Goal: Task Accomplishment & Management: Manage account settings

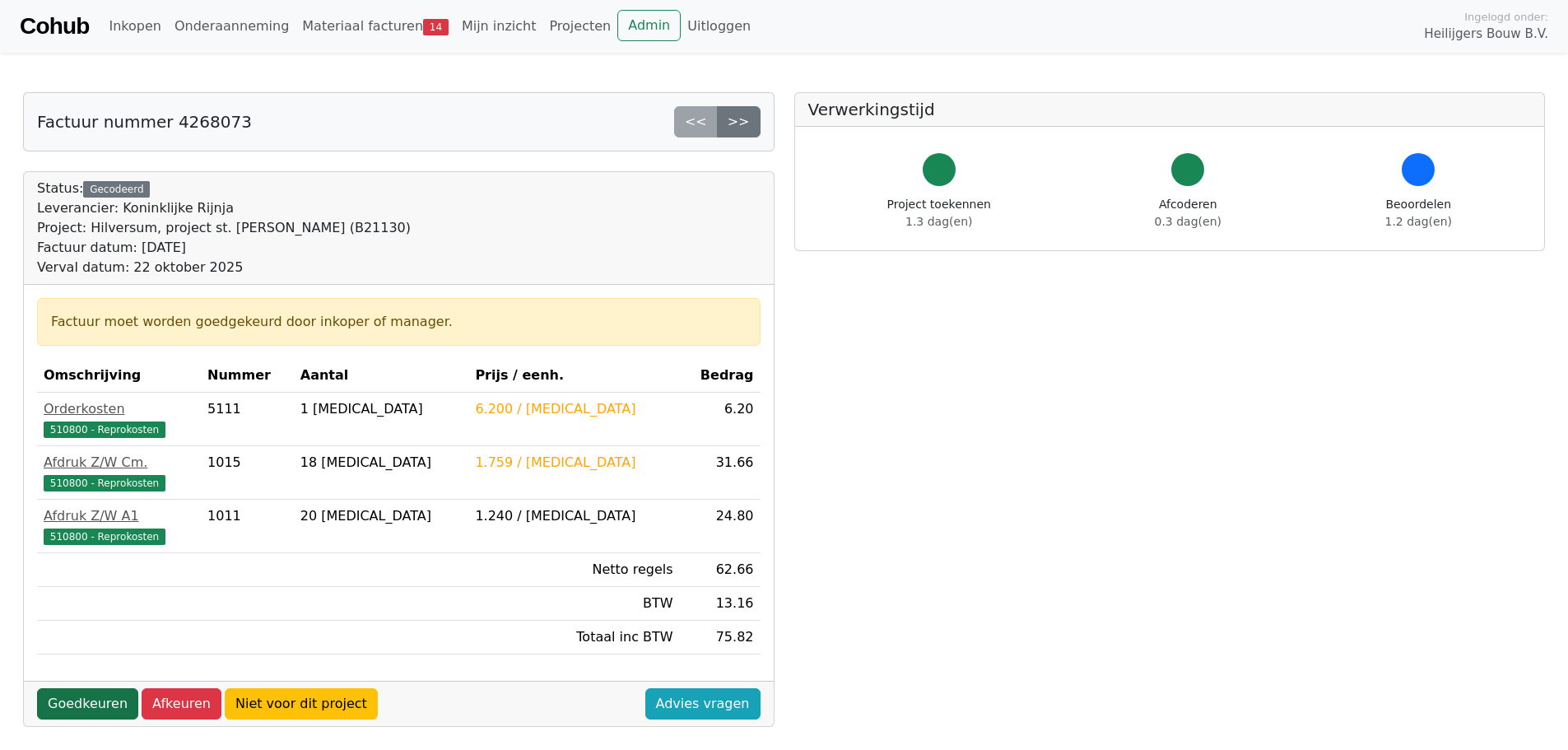
click at [89, 697] on link "Goedkeuren" at bounding box center [87, 704] width 101 height 32
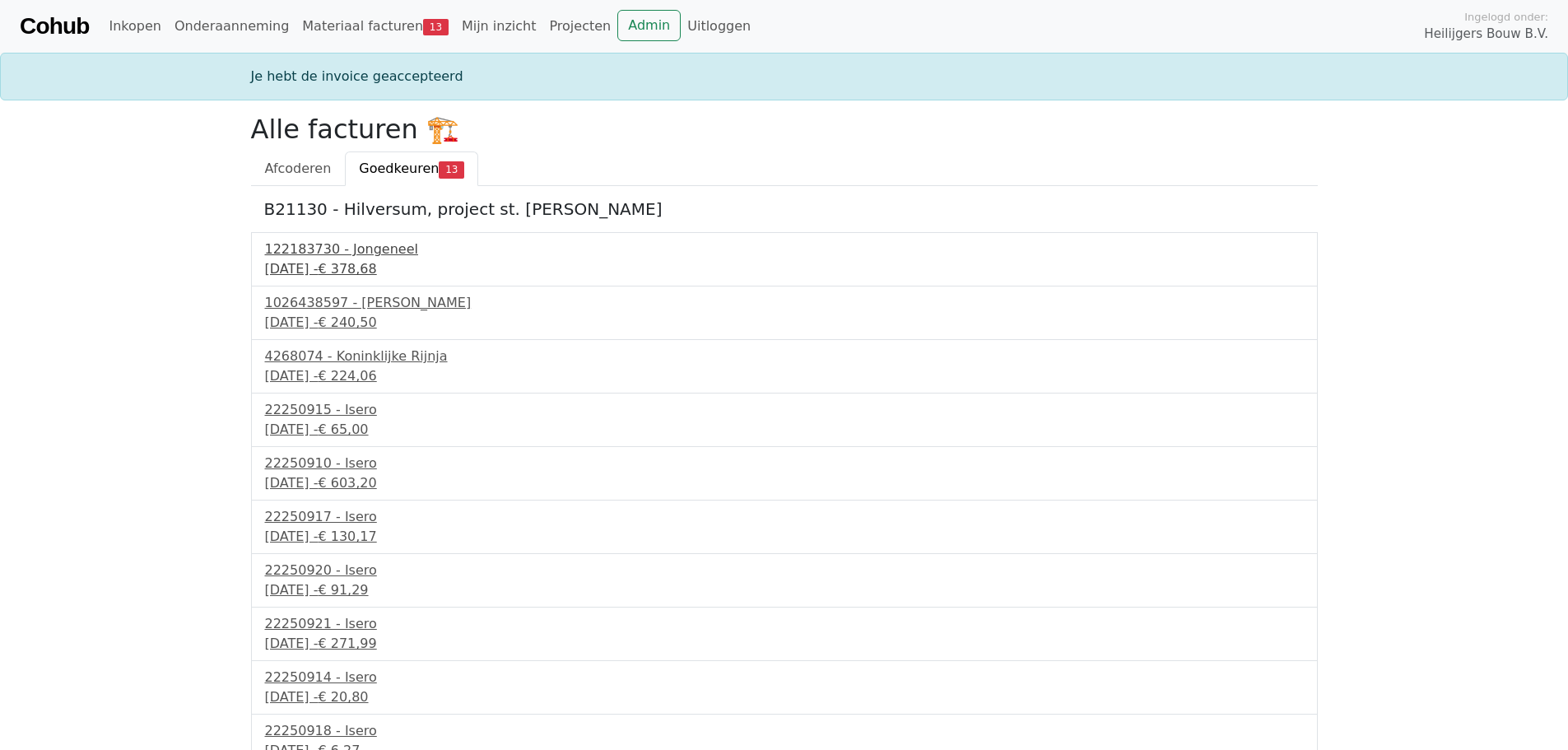
click at [338, 265] on div "[DATE] - € 378,68" at bounding box center [784, 268] width 1039 height 19
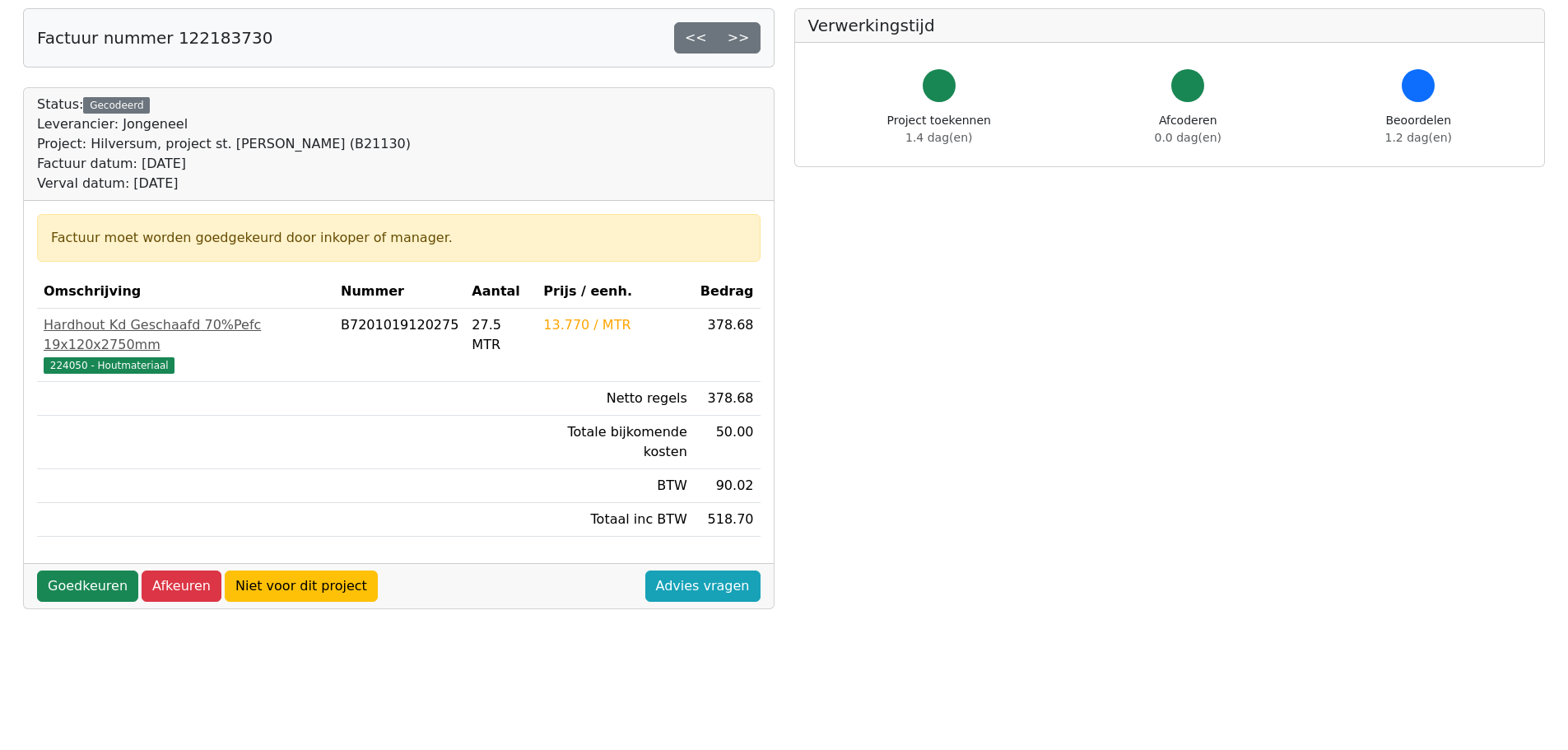
scroll to position [83, 0]
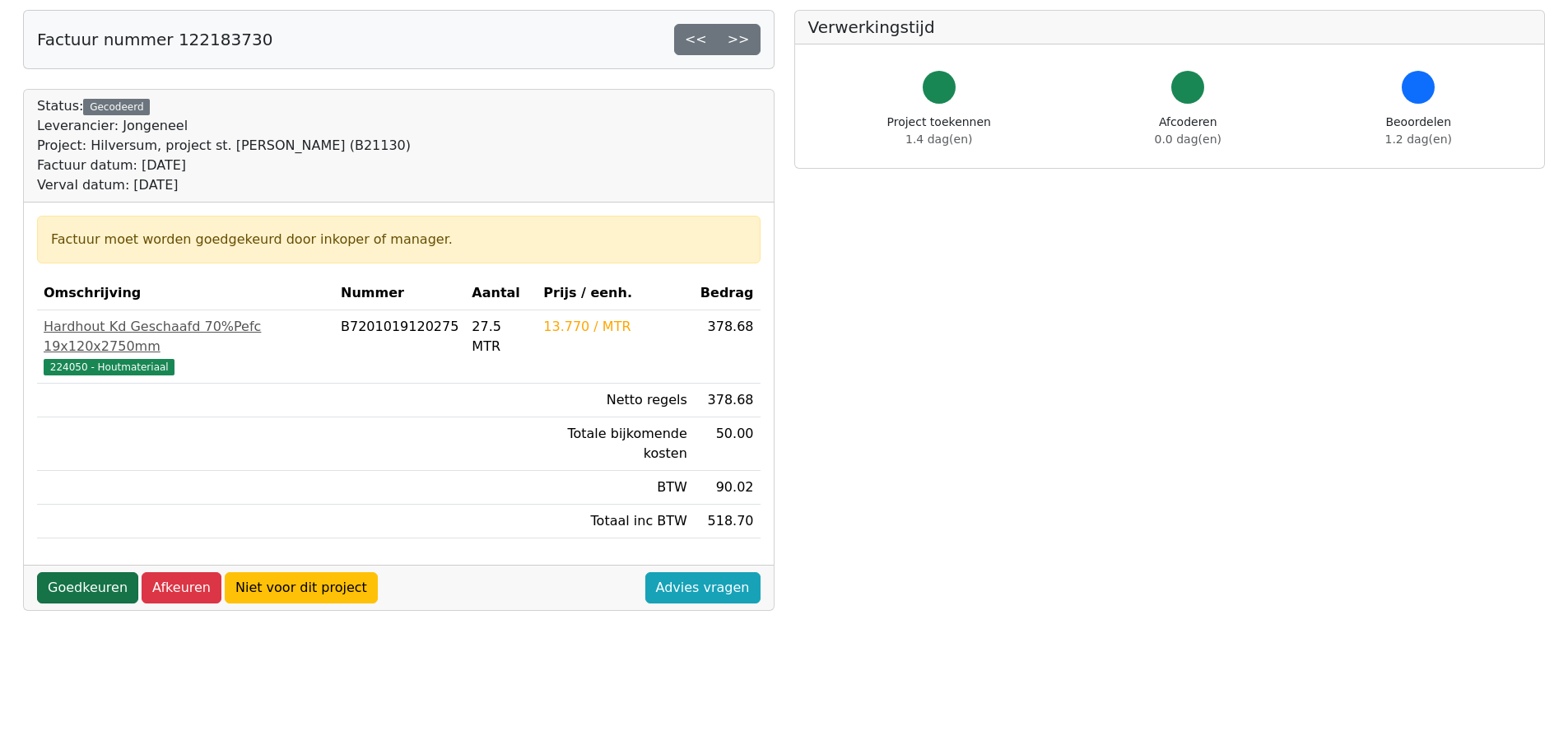
click at [109, 572] on link "Goedkeuren" at bounding box center [87, 588] width 101 height 32
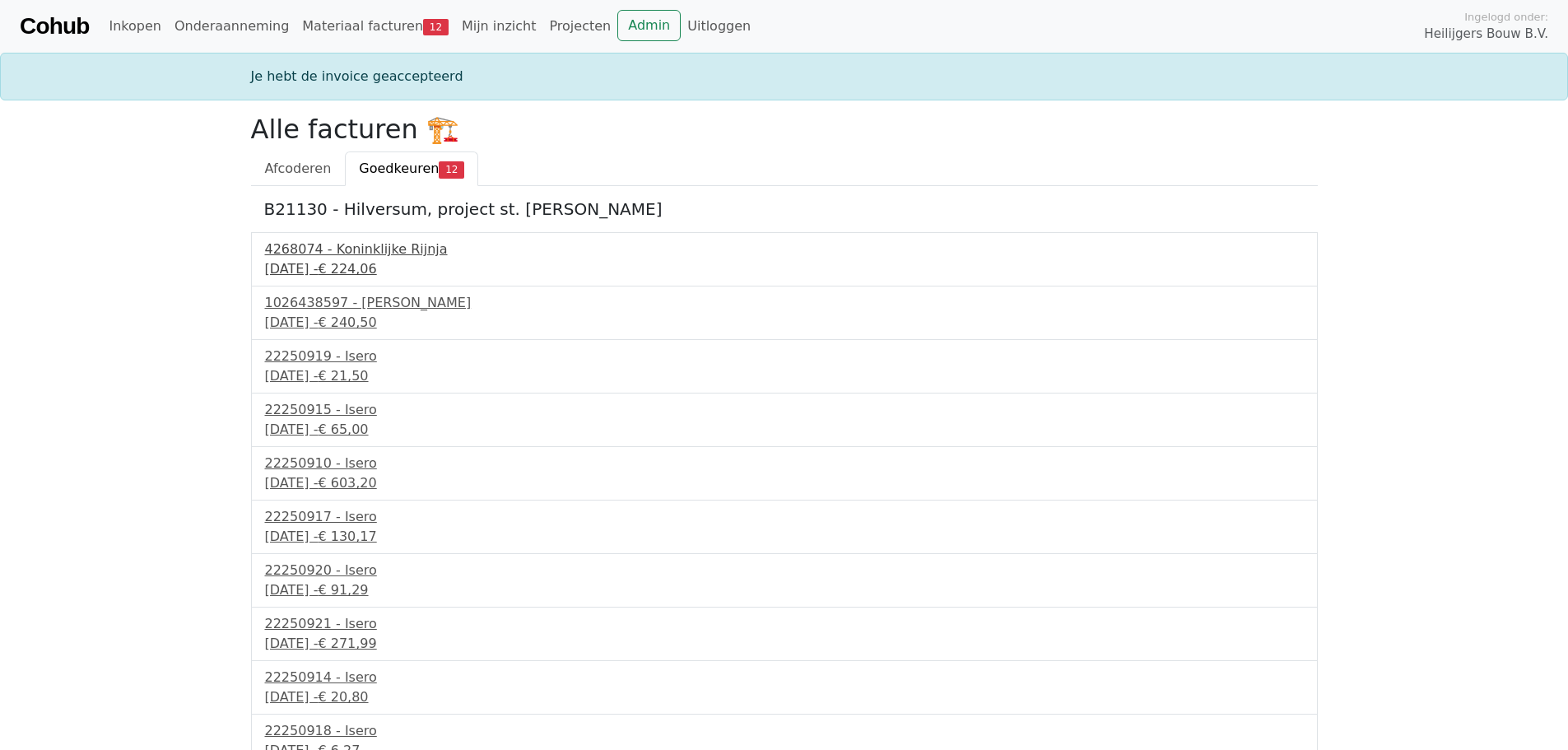
click at [306, 272] on div "22 september 2025 - € 224,06" at bounding box center [784, 268] width 1039 height 19
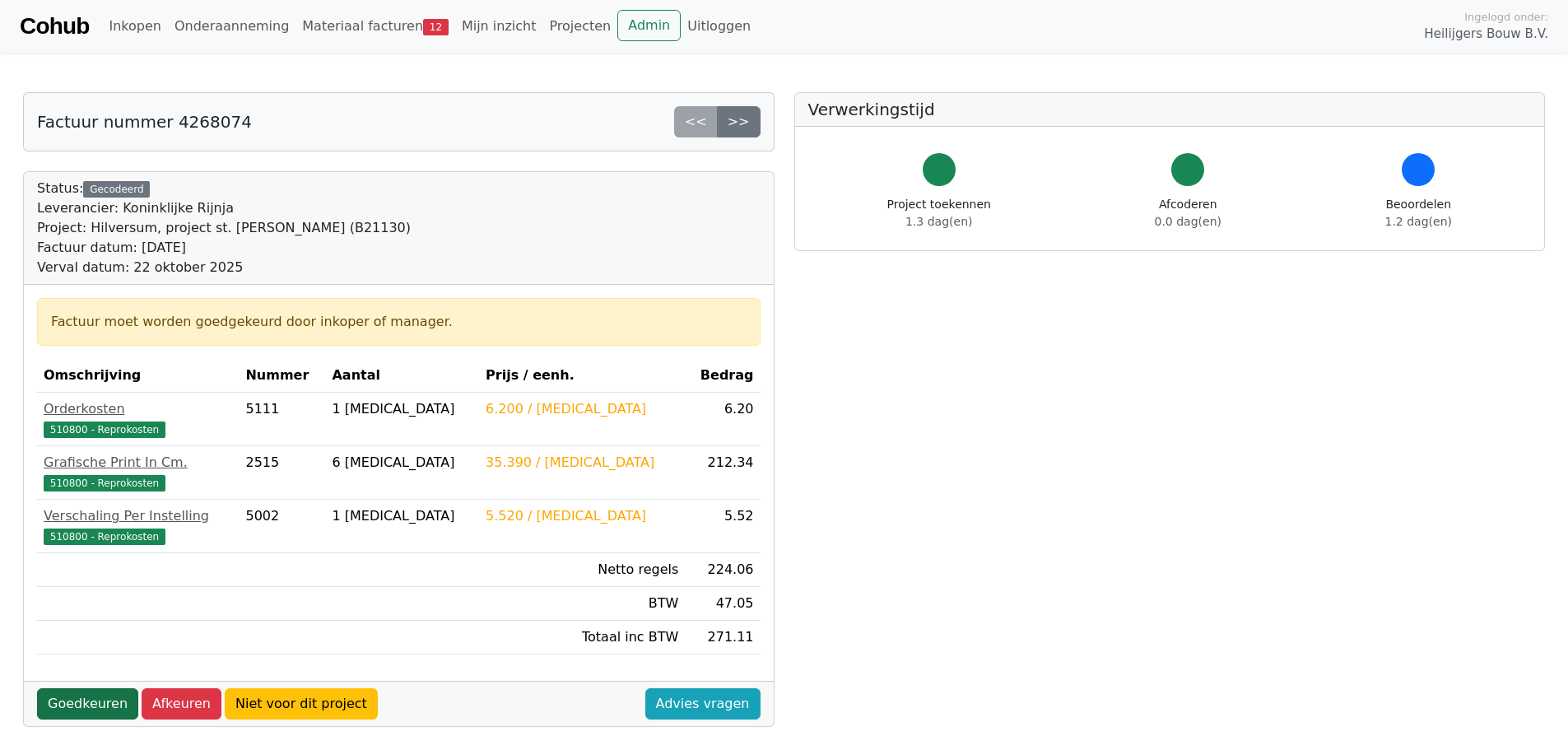
click at [87, 705] on link "Goedkeuren" at bounding box center [87, 704] width 101 height 32
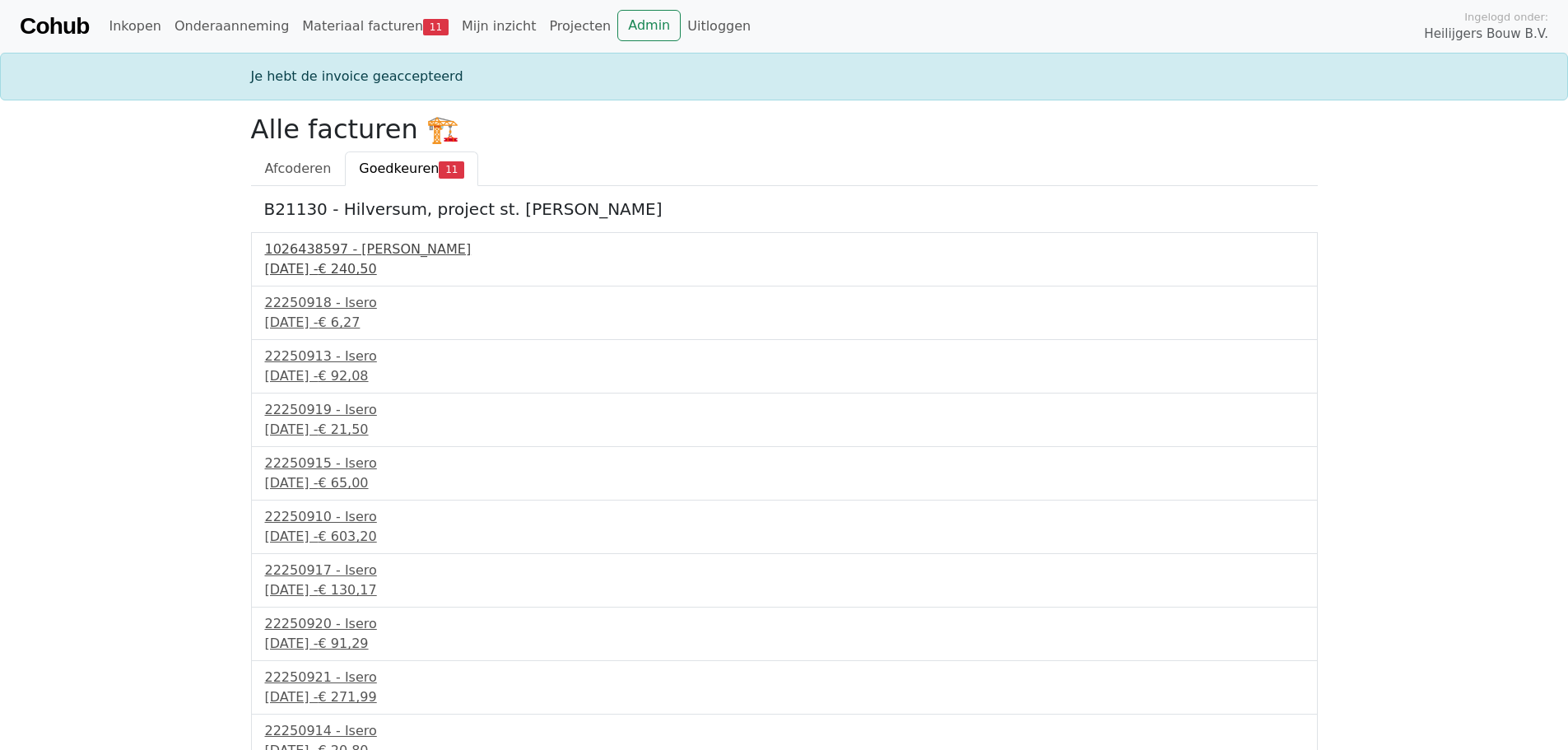
click at [376, 268] on div "22 september 2025 - € 240,50" at bounding box center [784, 268] width 1039 height 19
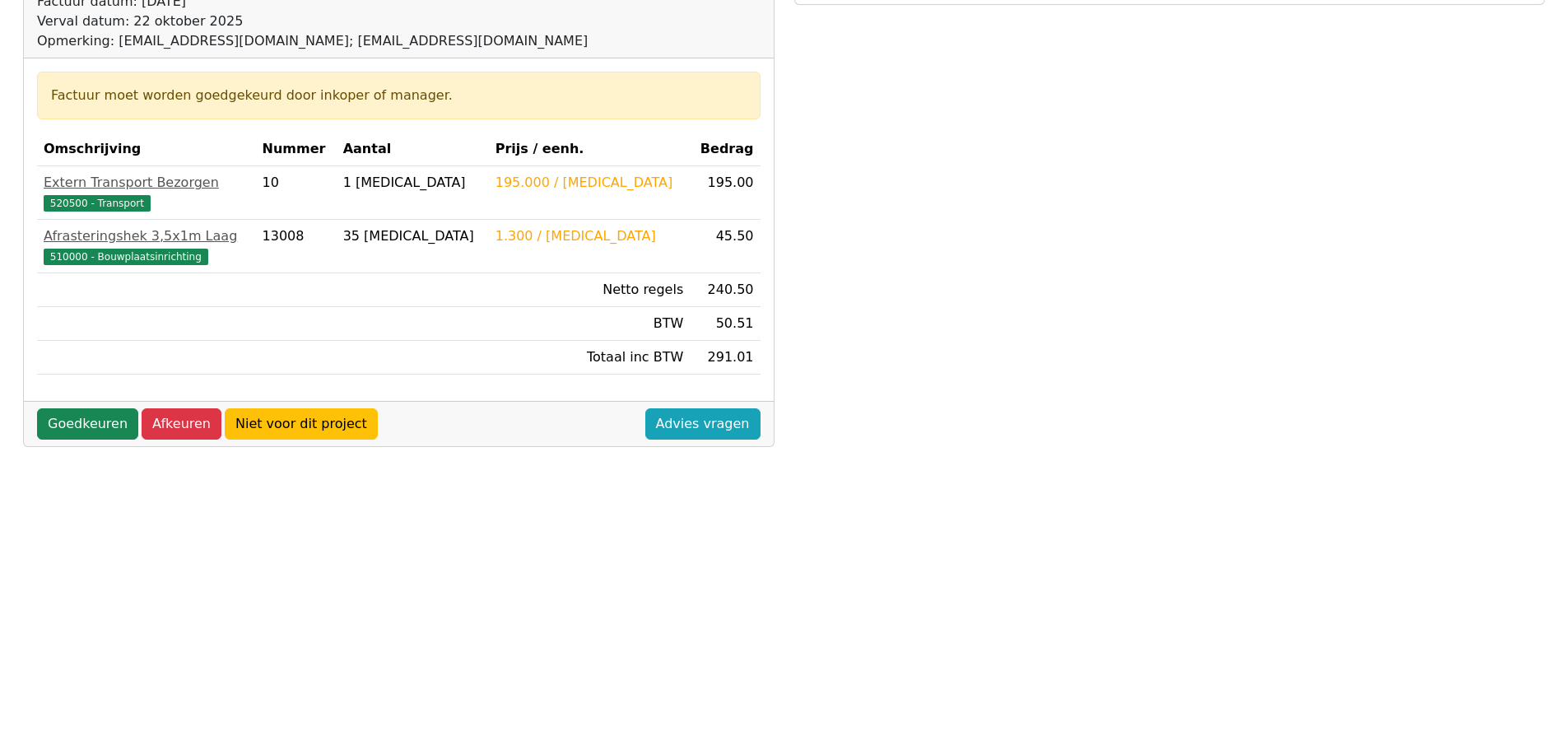
scroll to position [247, 0]
click at [96, 431] on link "Goedkeuren" at bounding box center [87, 423] width 101 height 32
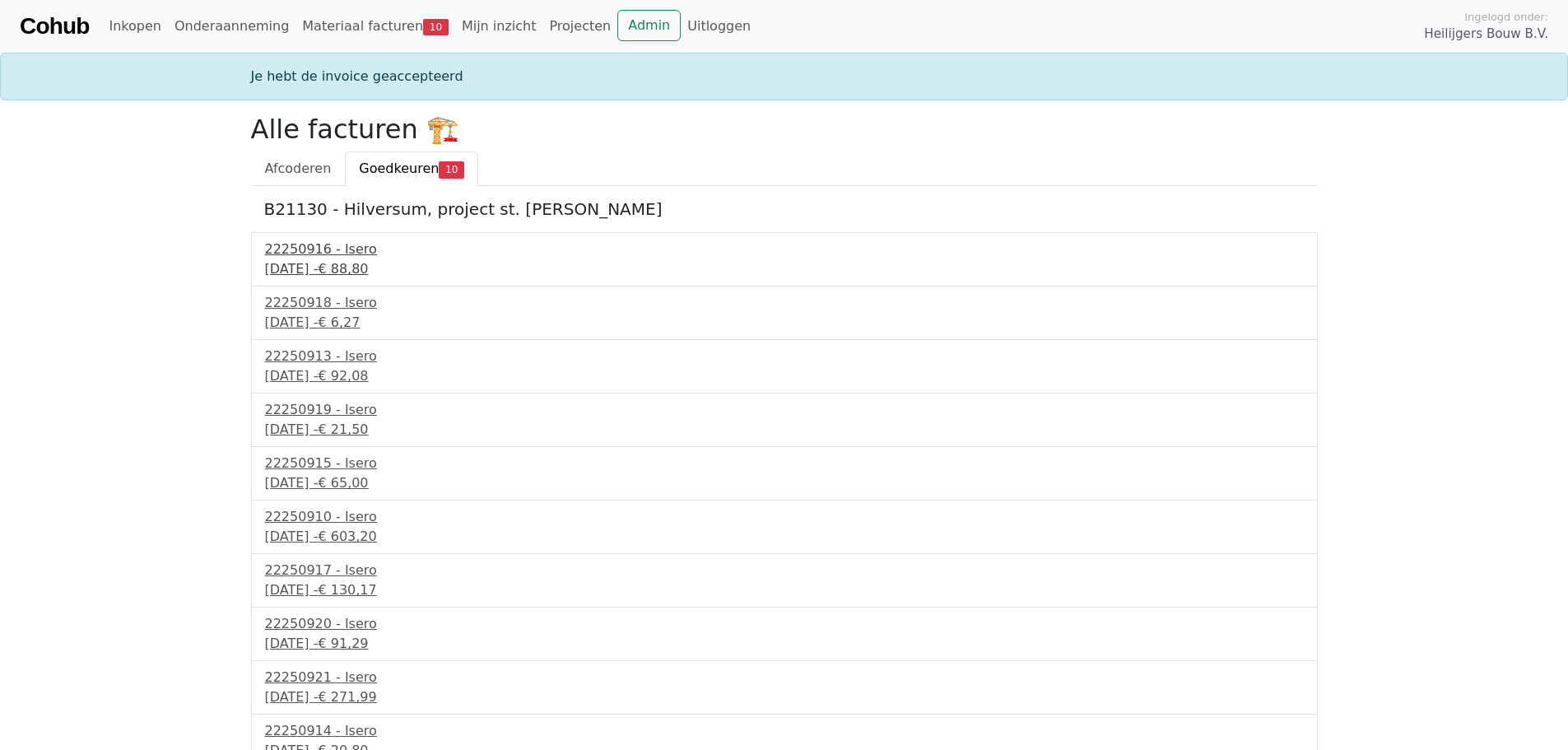
click at [336, 270] on div "23 september 2025 - € 88,80" at bounding box center [784, 268] width 1039 height 19
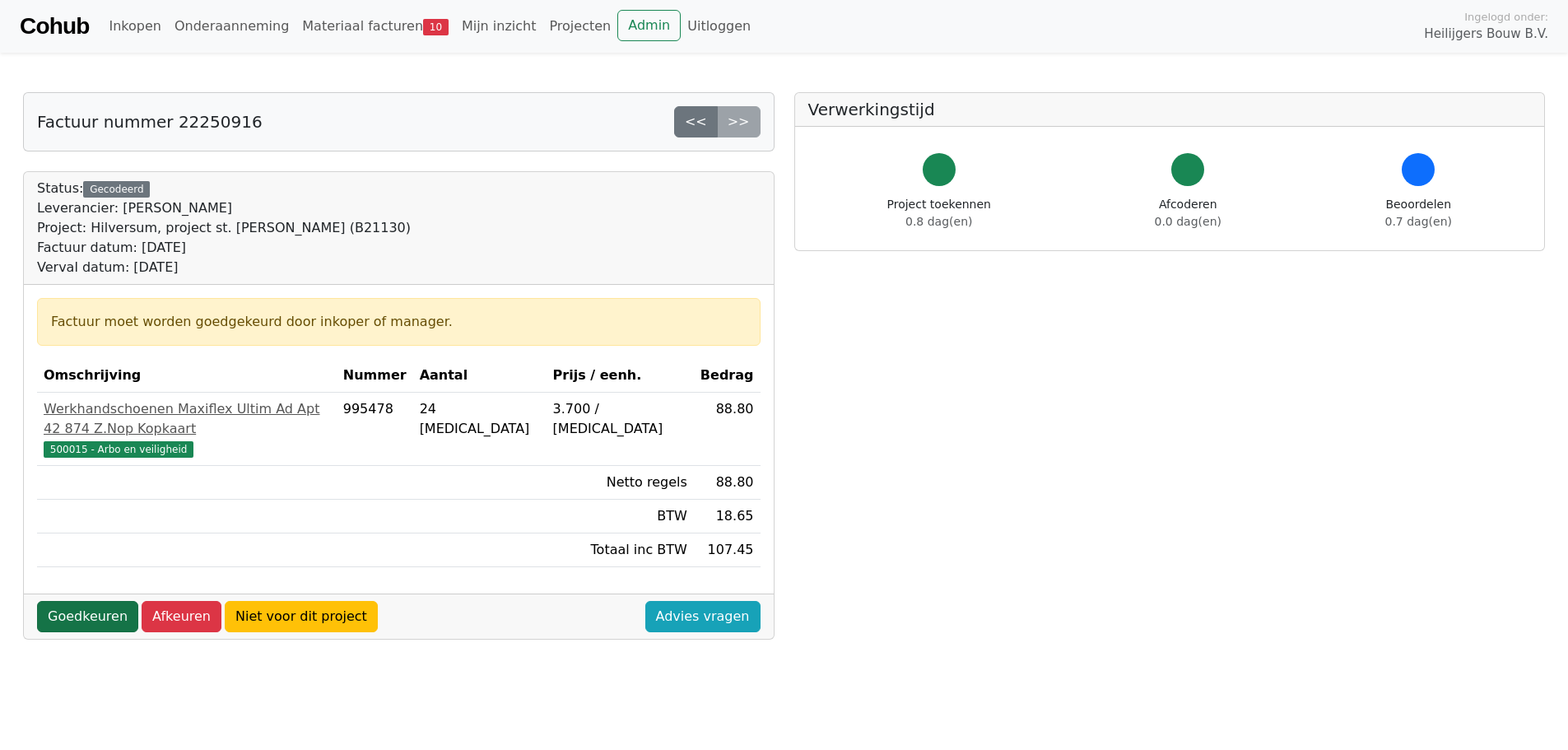
click at [101, 601] on link "Goedkeuren" at bounding box center [87, 616] width 101 height 32
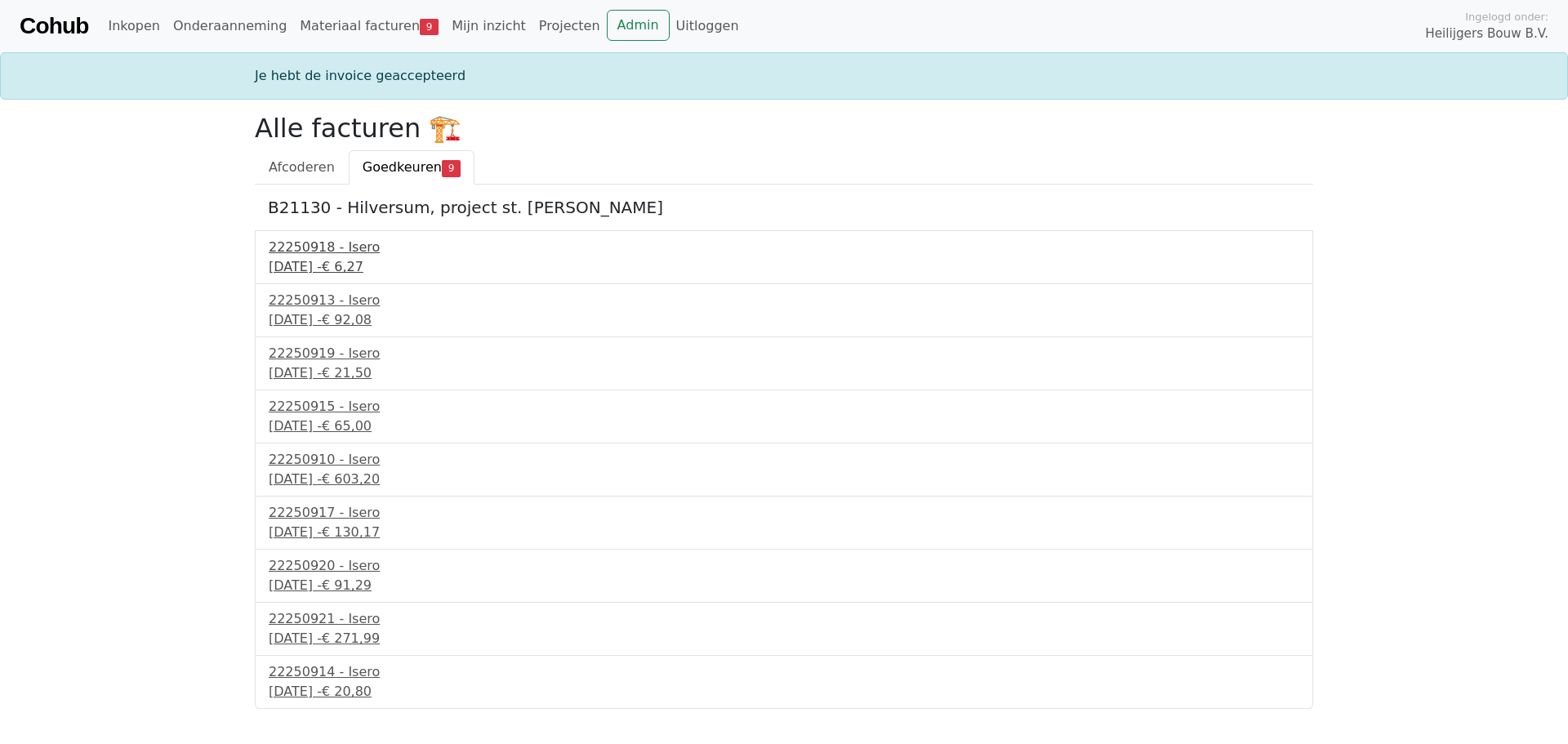
click at [322, 263] on div "[DATE] - € 6,27" at bounding box center [784, 266] width 1031 height 19
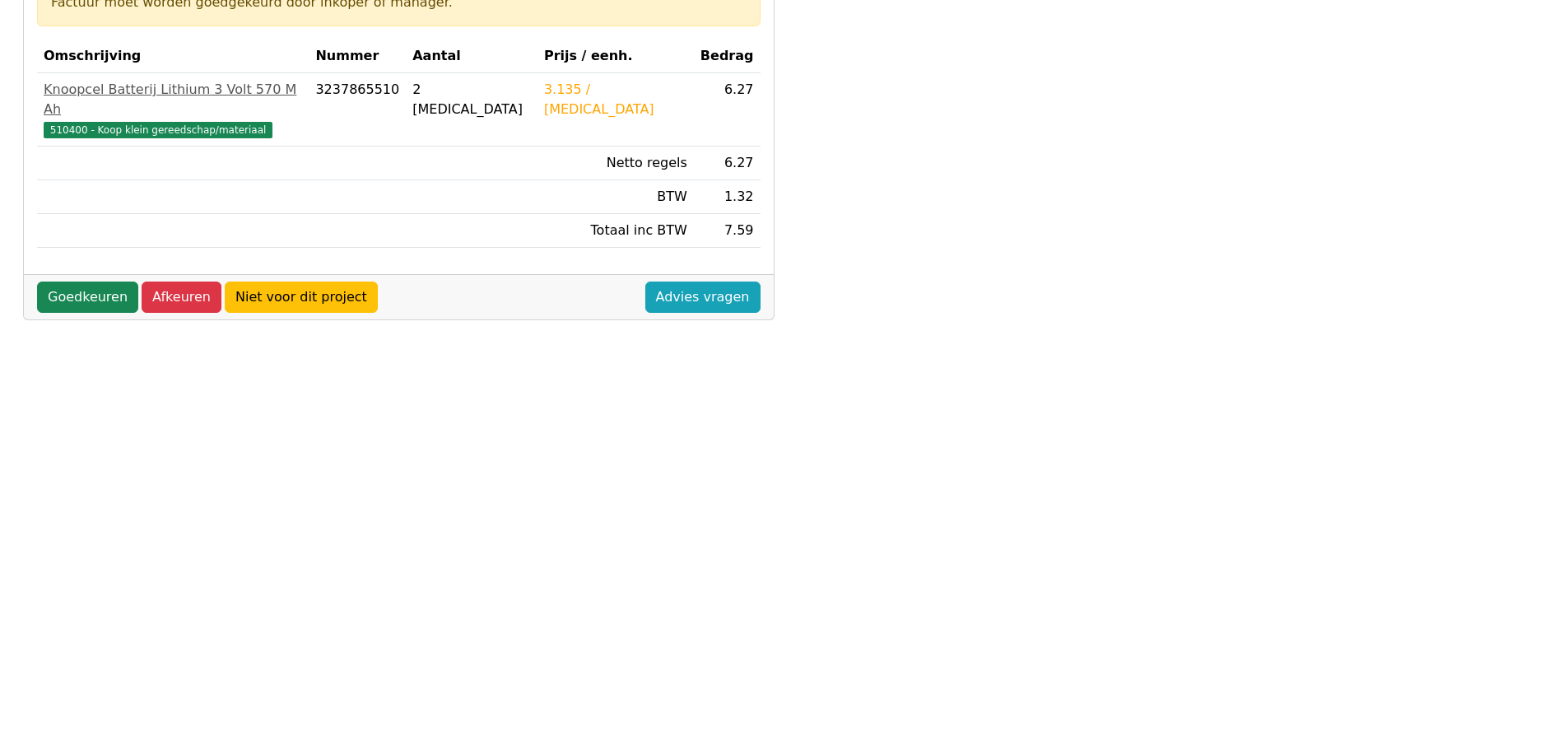
scroll to position [330, 0]
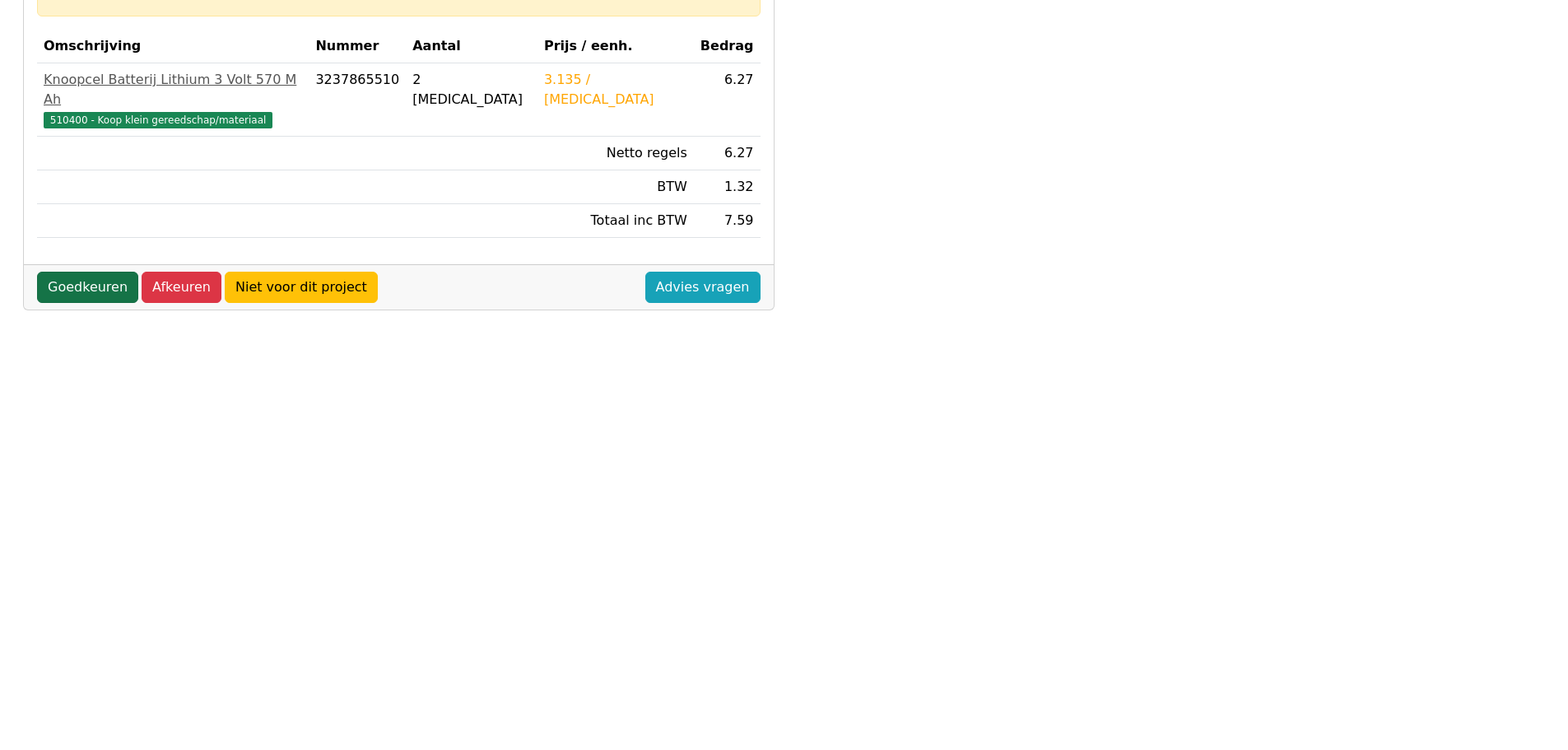
click at [74, 272] on link "Goedkeuren" at bounding box center [87, 288] width 101 height 32
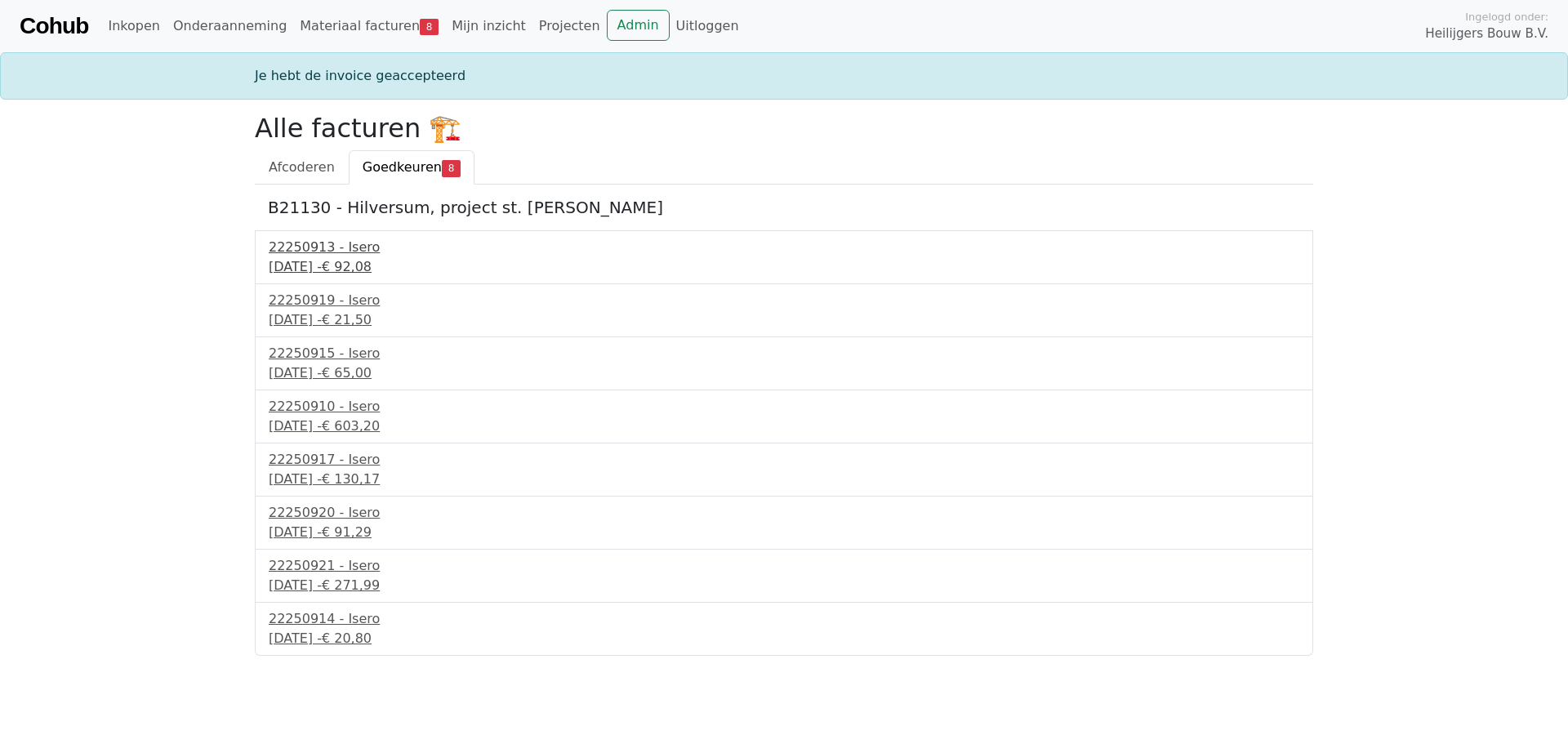
click at [331, 268] on div "[DATE] - € 92,08" at bounding box center [784, 266] width 1031 height 19
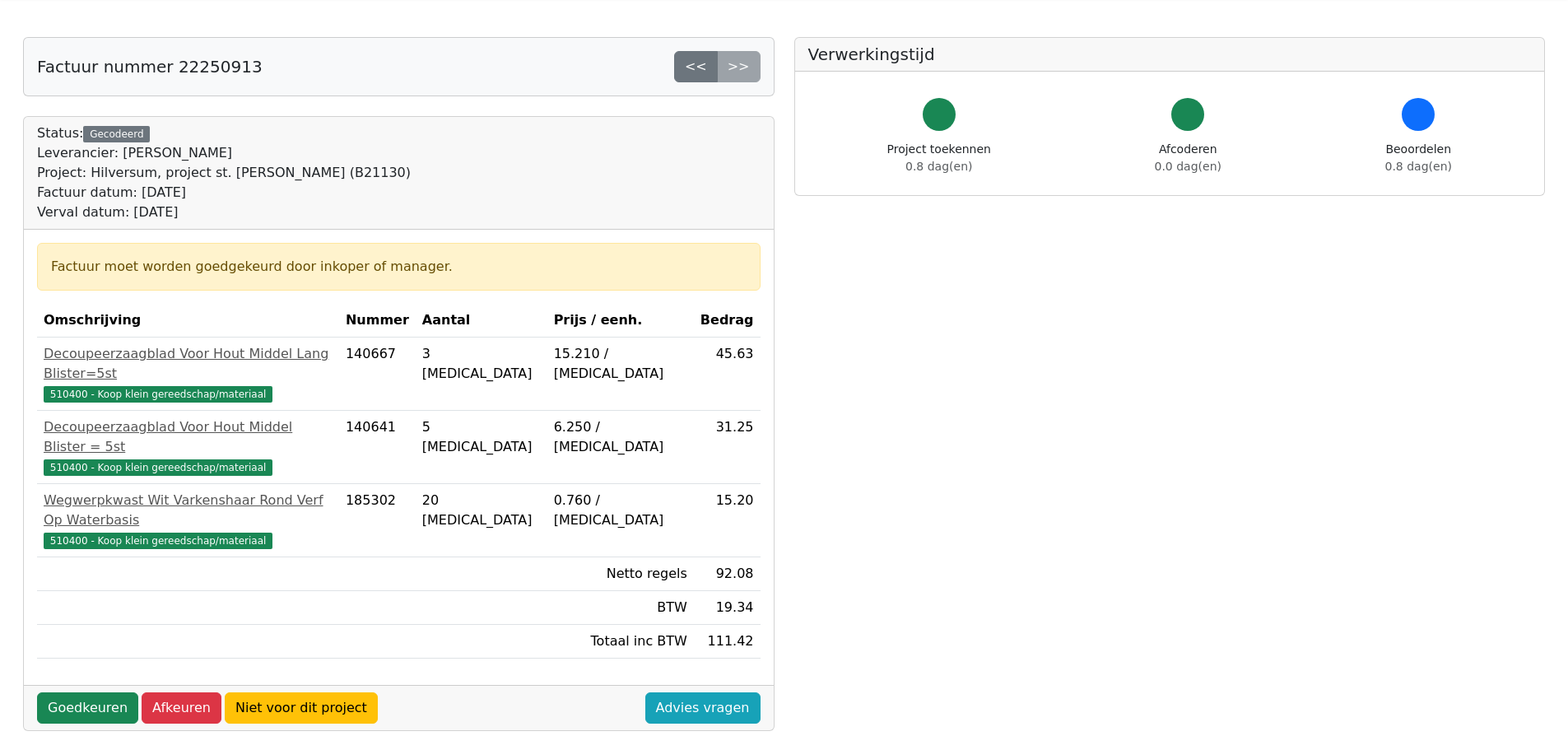
scroll to position [247, 0]
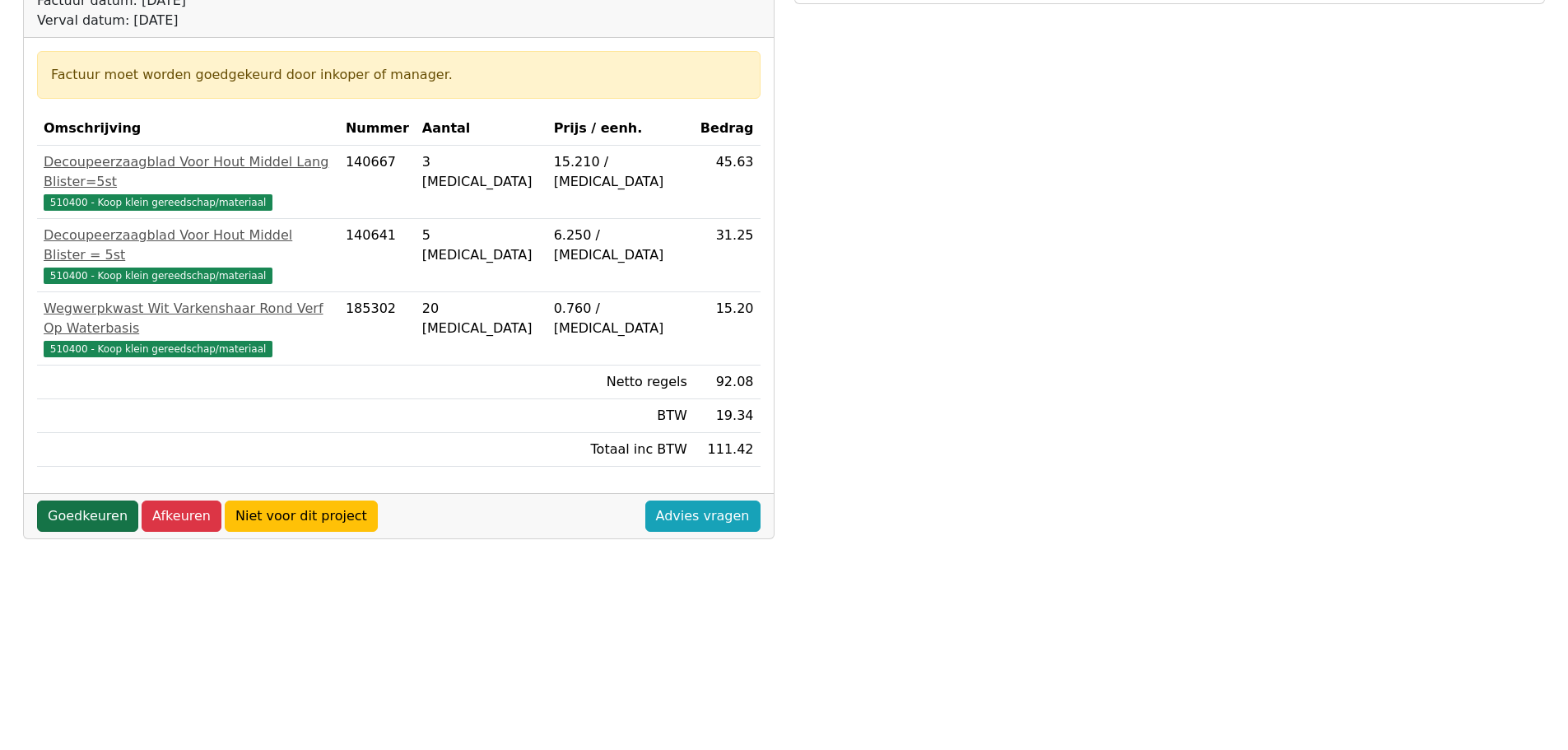
click at [77, 500] on link "Goedkeuren" at bounding box center [87, 516] width 101 height 32
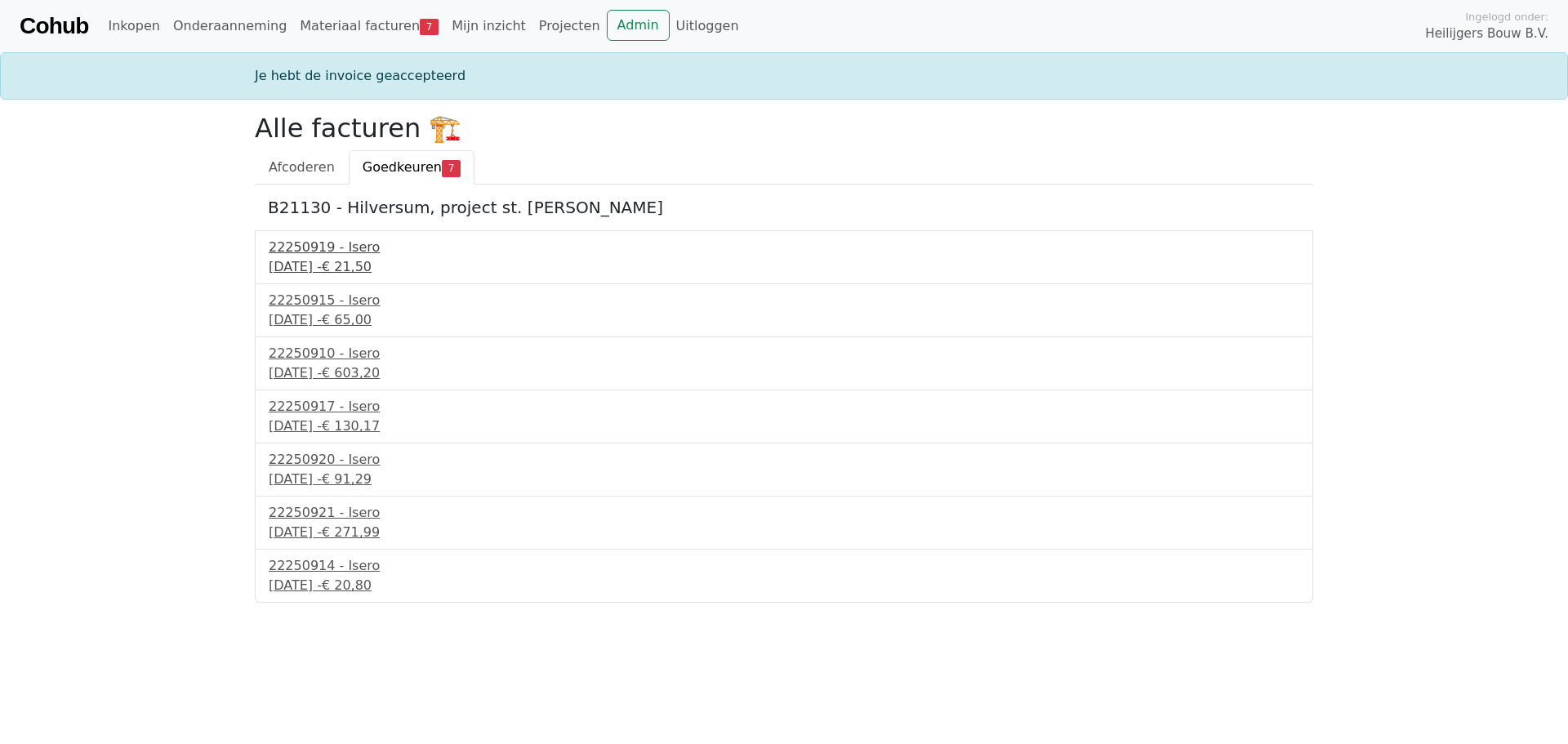
click at [345, 266] on div "23 september 2025 - € 21,50" at bounding box center [784, 266] width 1031 height 19
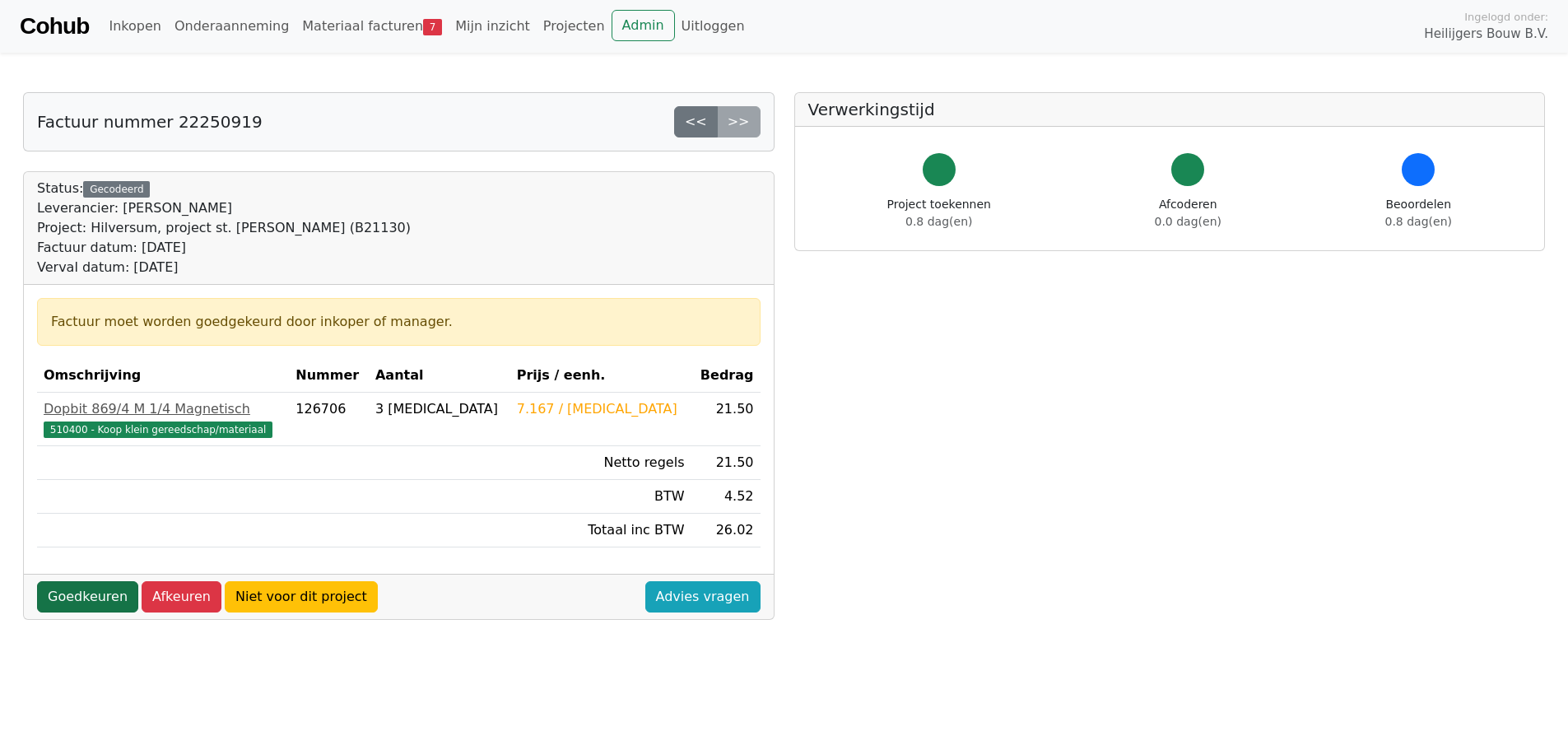
click at [112, 594] on link "Goedkeuren" at bounding box center [87, 597] width 101 height 32
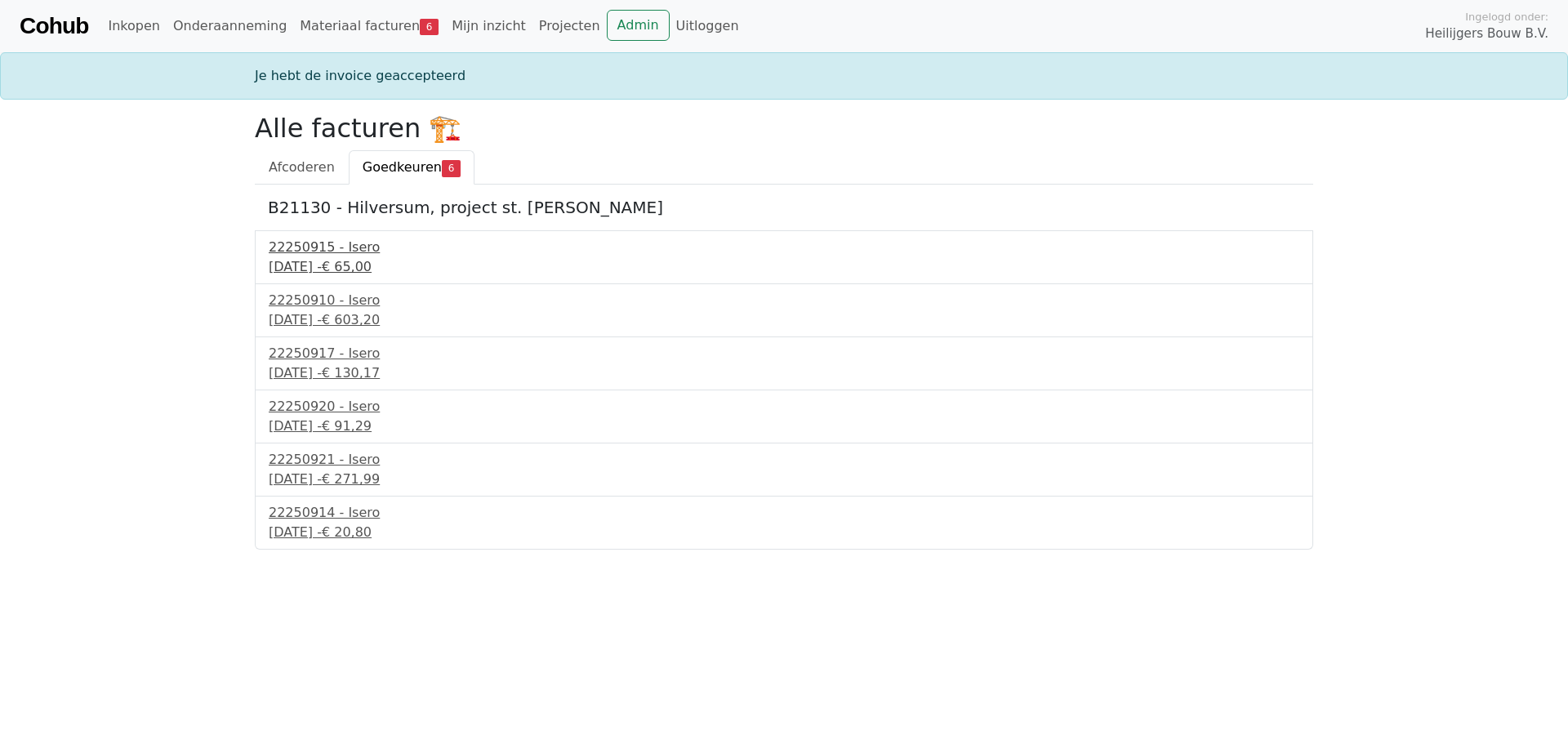
click at [357, 265] on div "23 september 2025 - € 65,00" at bounding box center [784, 266] width 1031 height 19
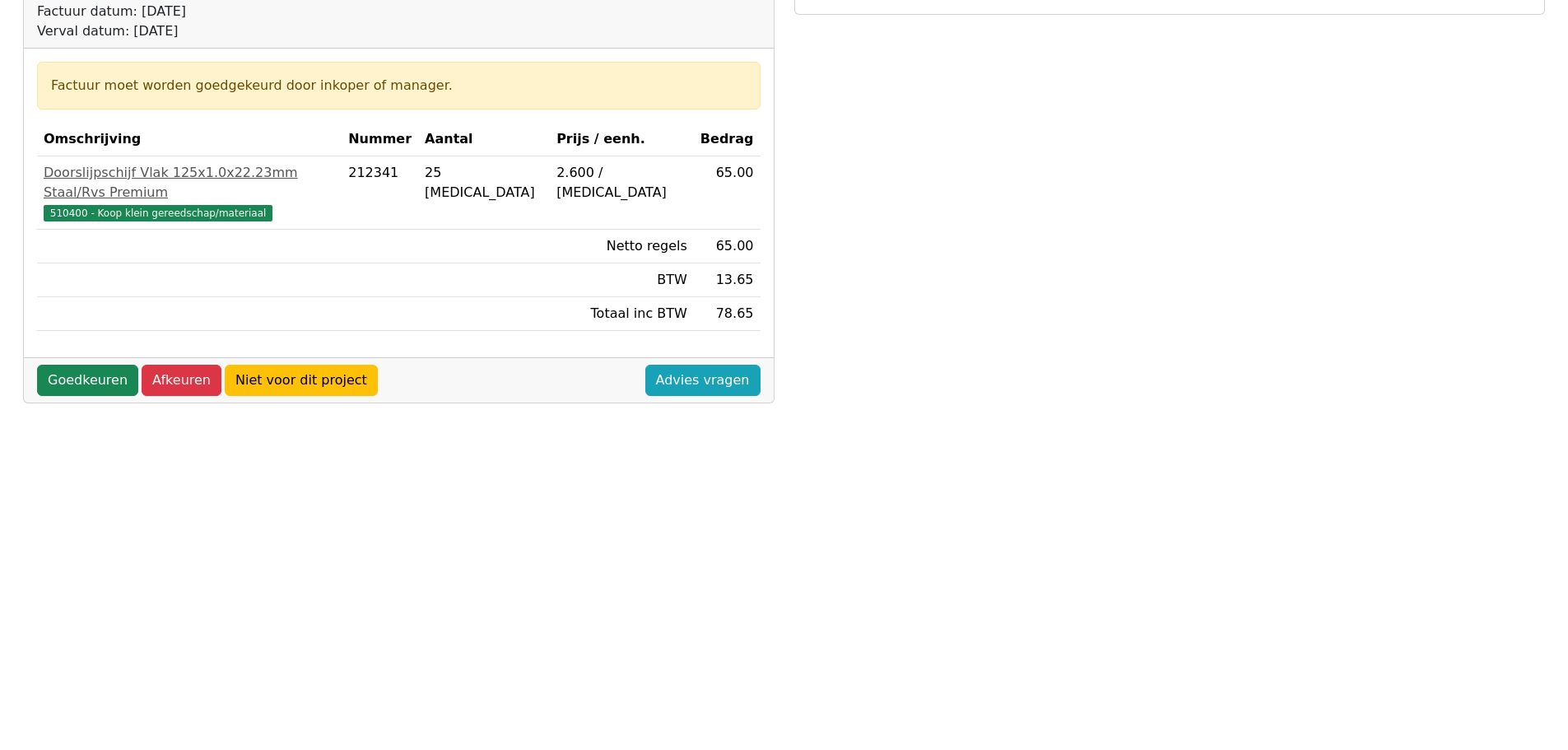
scroll to position [330, 0]
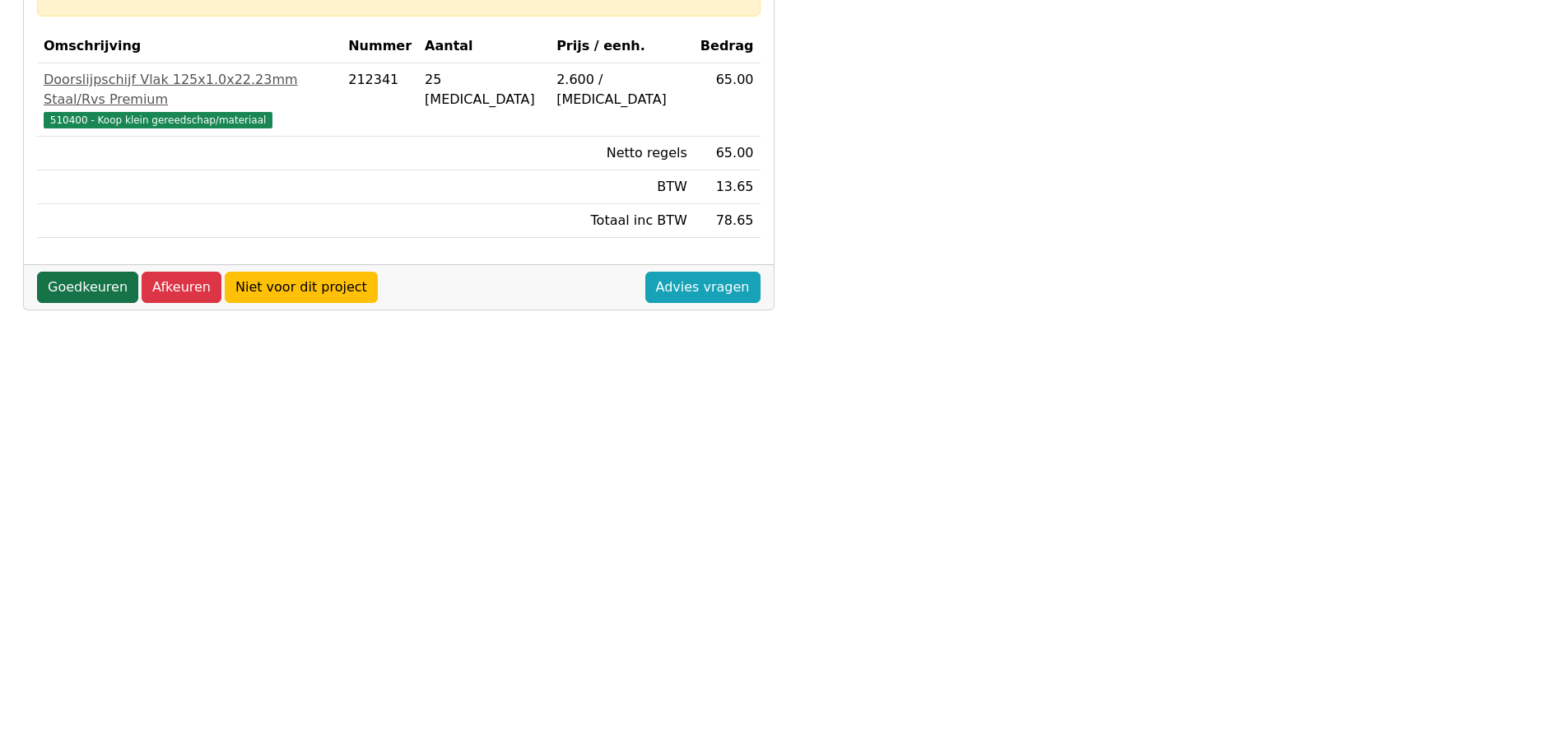
click at [81, 272] on link "Goedkeuren" at bounding box center [87, 288] width 101 height 32
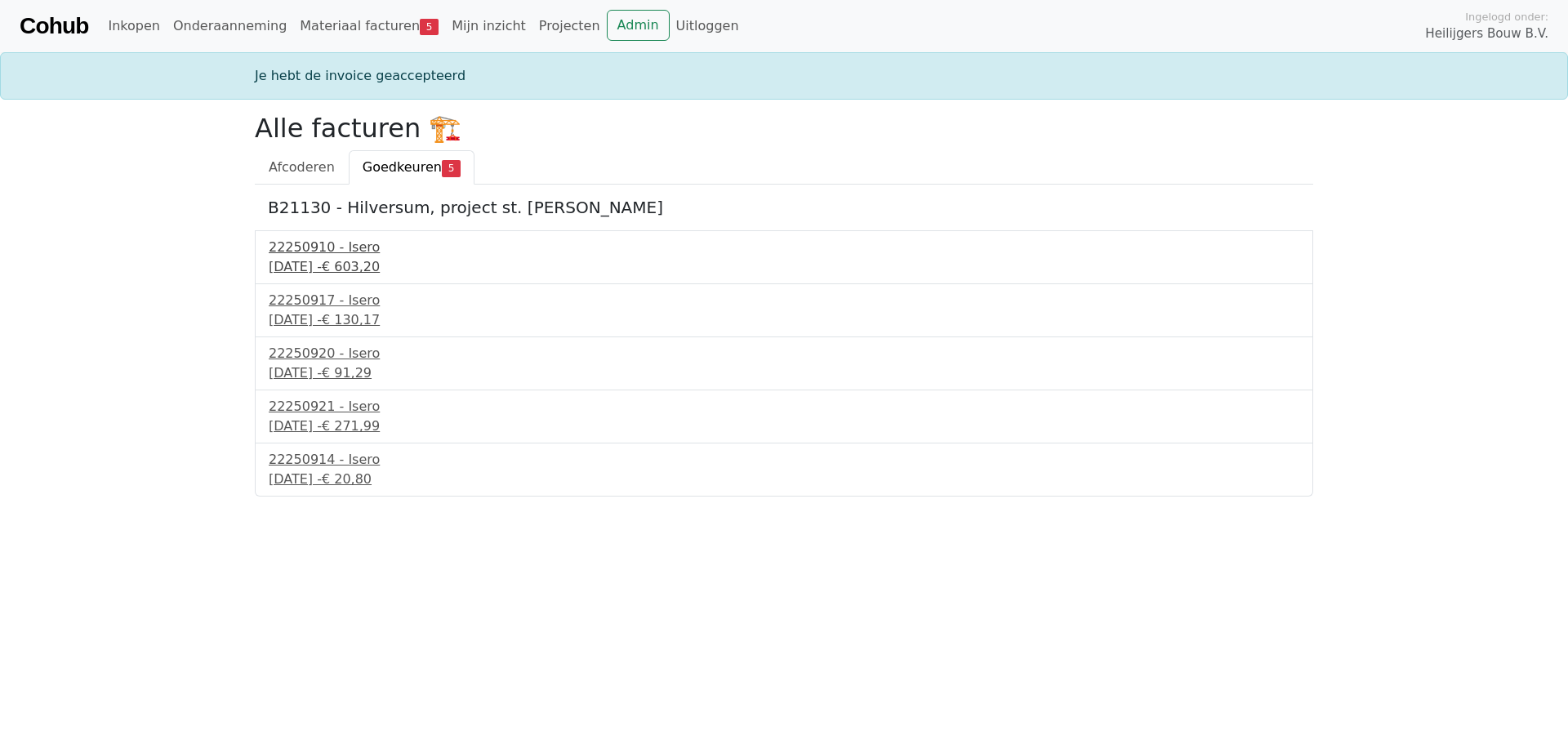
click at [333, 265] on div "[DATE] - € 603,20" at bounding box center [784, 266] width 1031 height 19
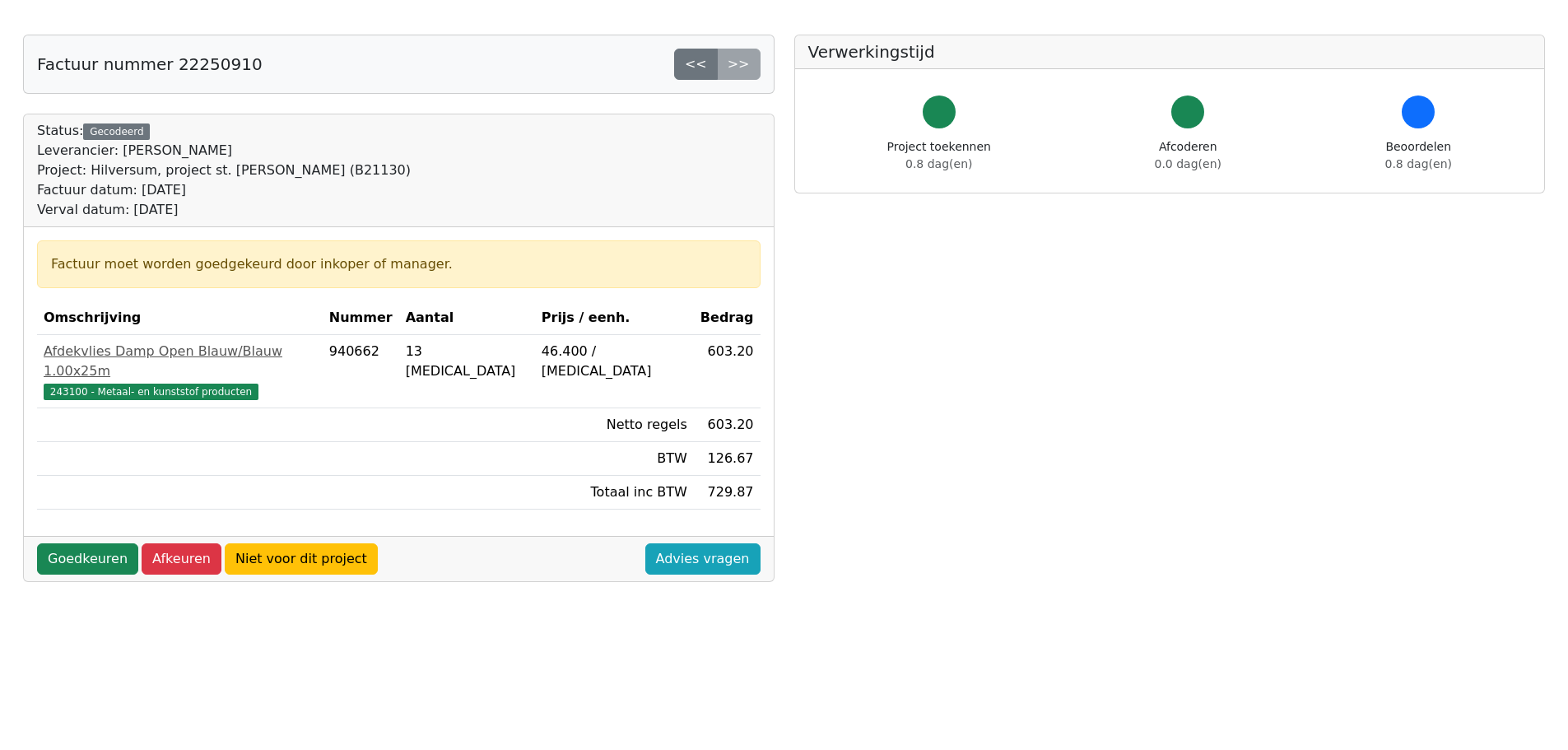
scroll to position [164, 0]
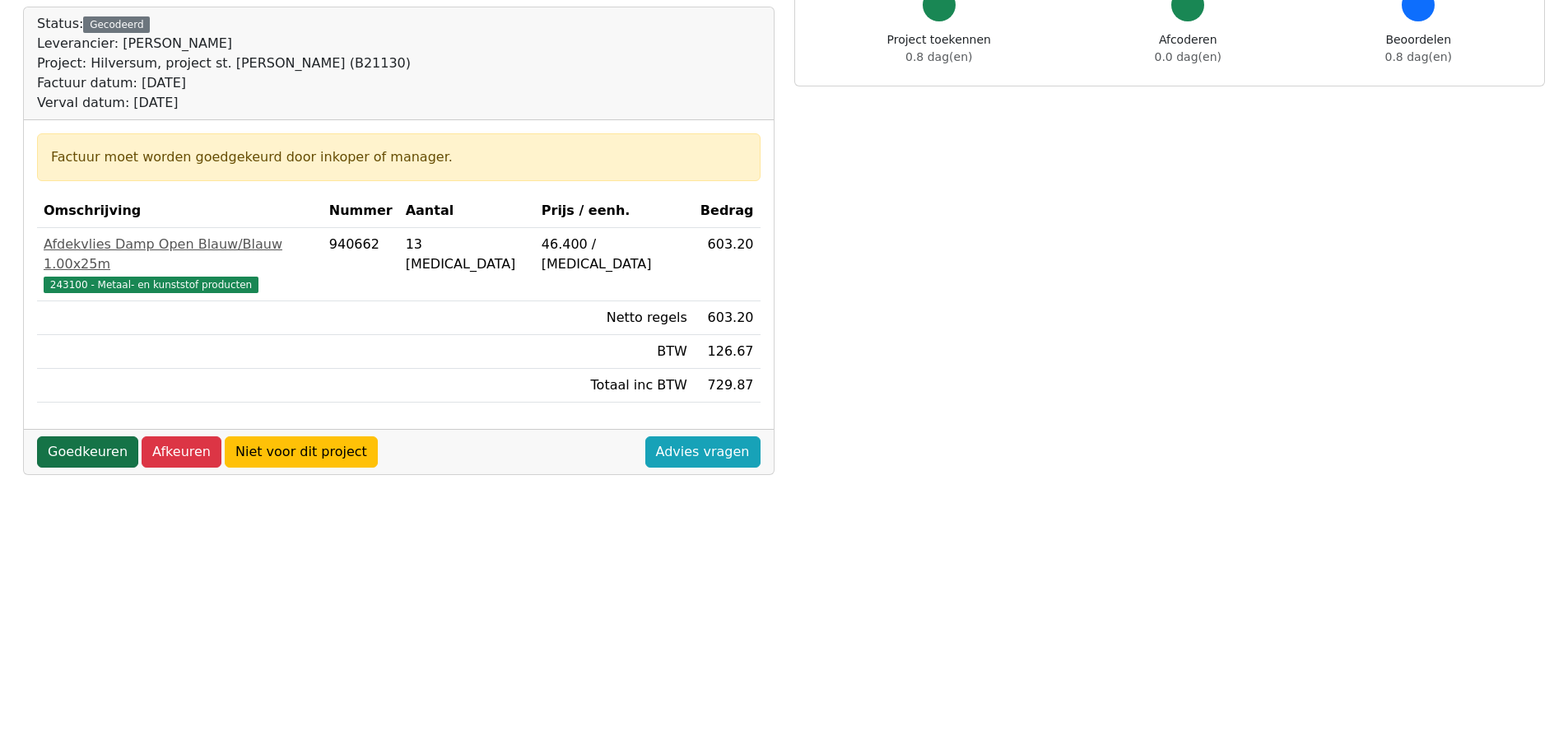
click at [101, 436] on link "Goedkeuren" at bounding box center [87, 452] width 101 height 32
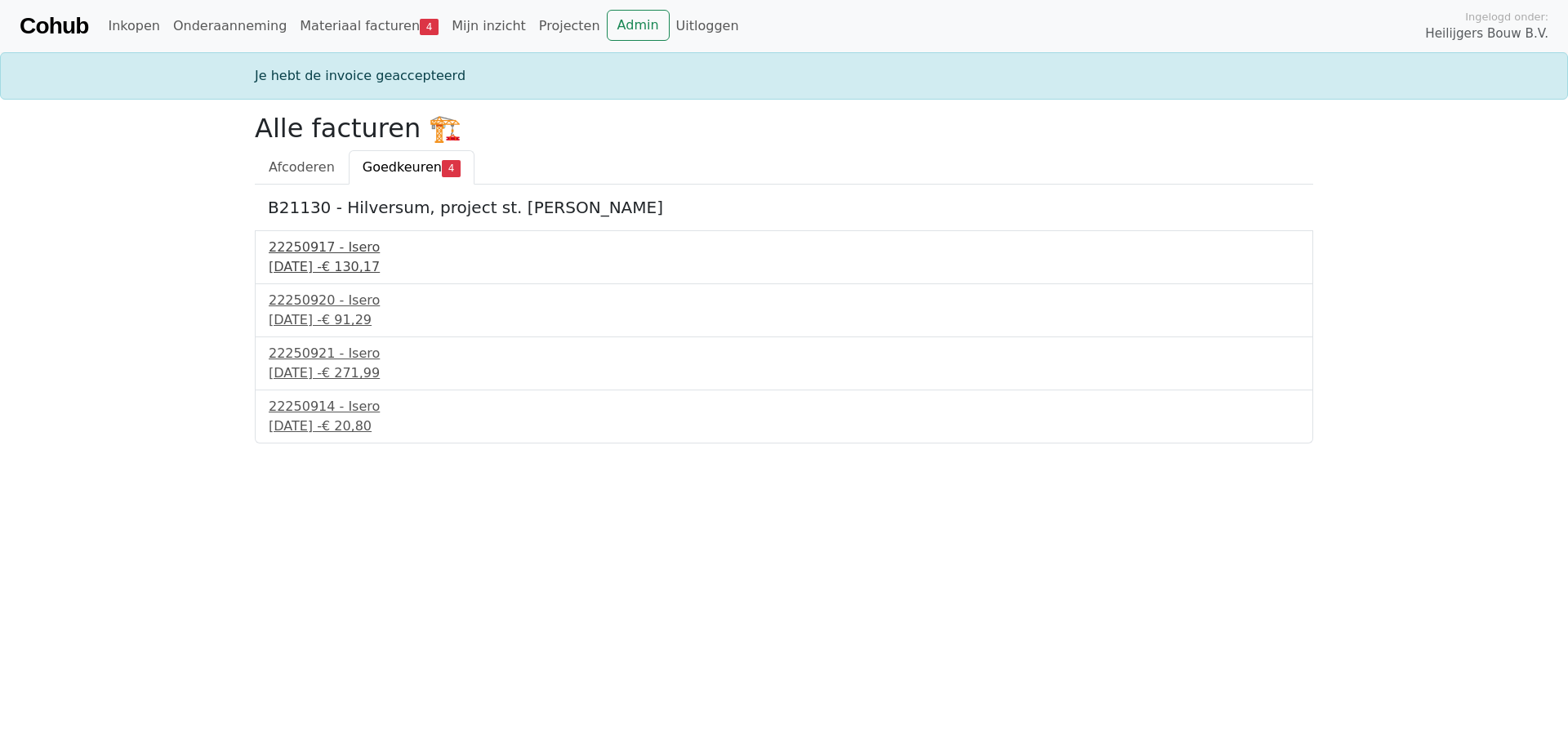
click at [333, 255] on div "22250917 - Isero" at bounding box center [784, 247] width 1031 height 19
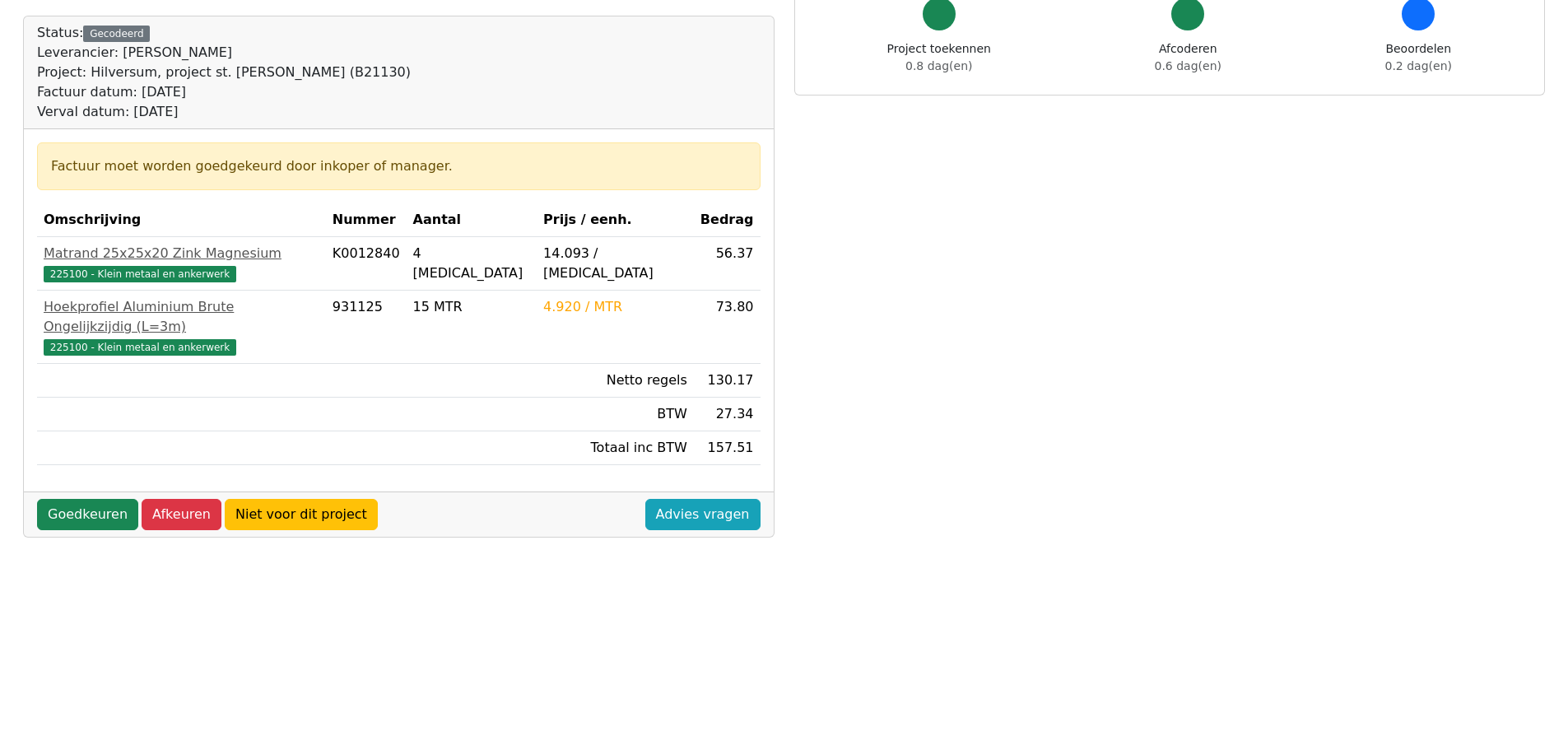
scroll to position [164, 0]
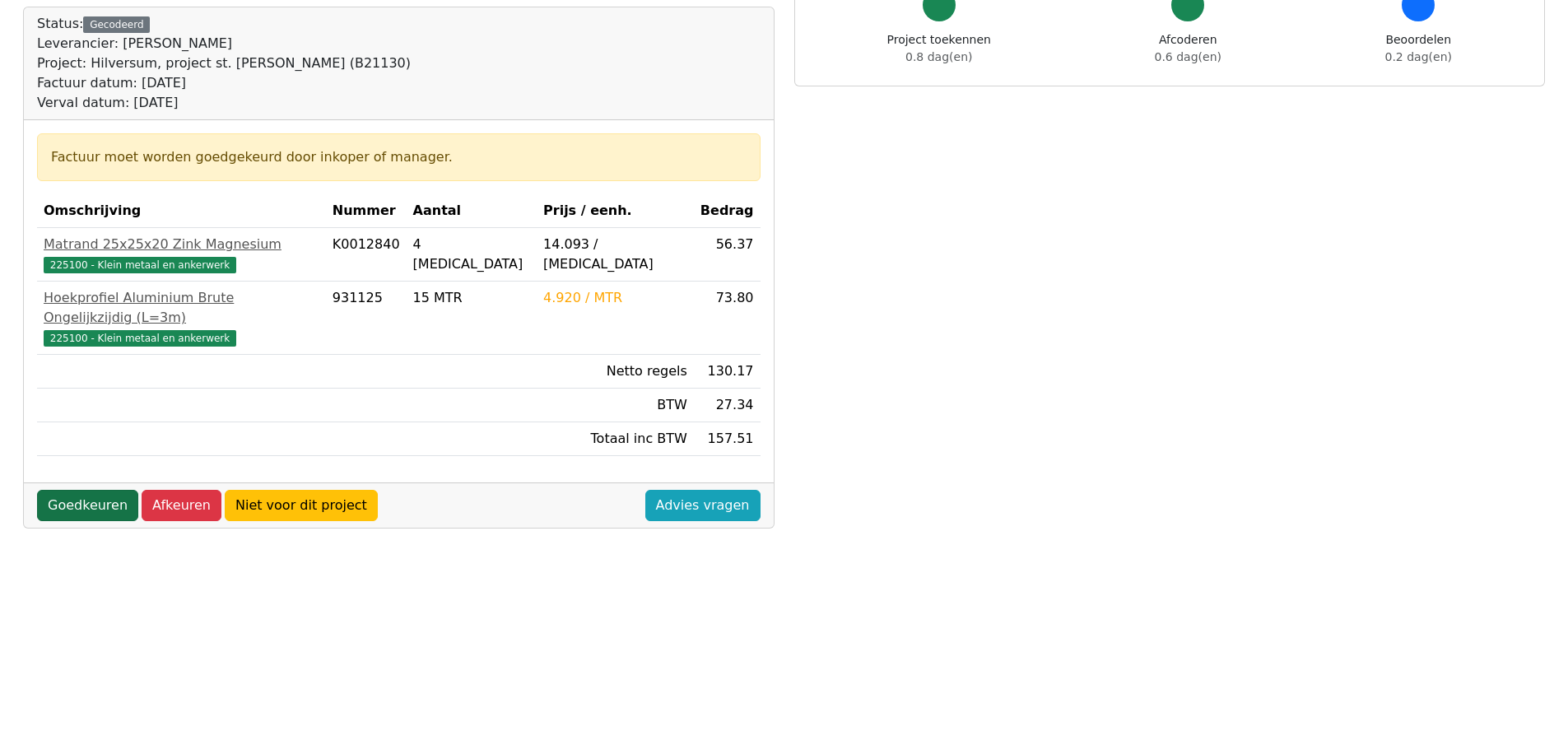
click at [87, 489] on link "Goedkeuren" at bounding box center [87, 505] width 101 height 32
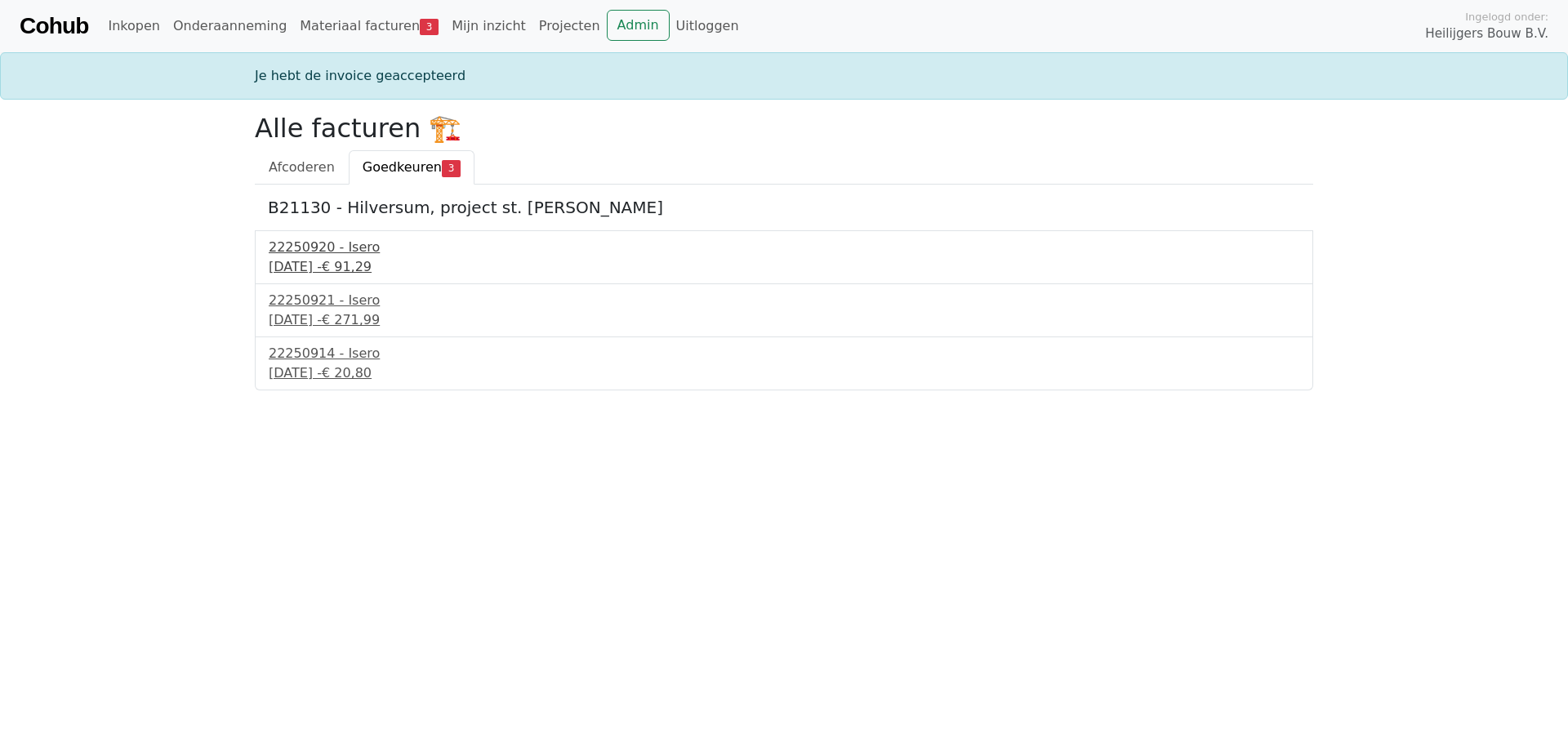
click at [333, 255] on div "22250920 - Isero" at bounding box center [784, 247] width 1031 height 19
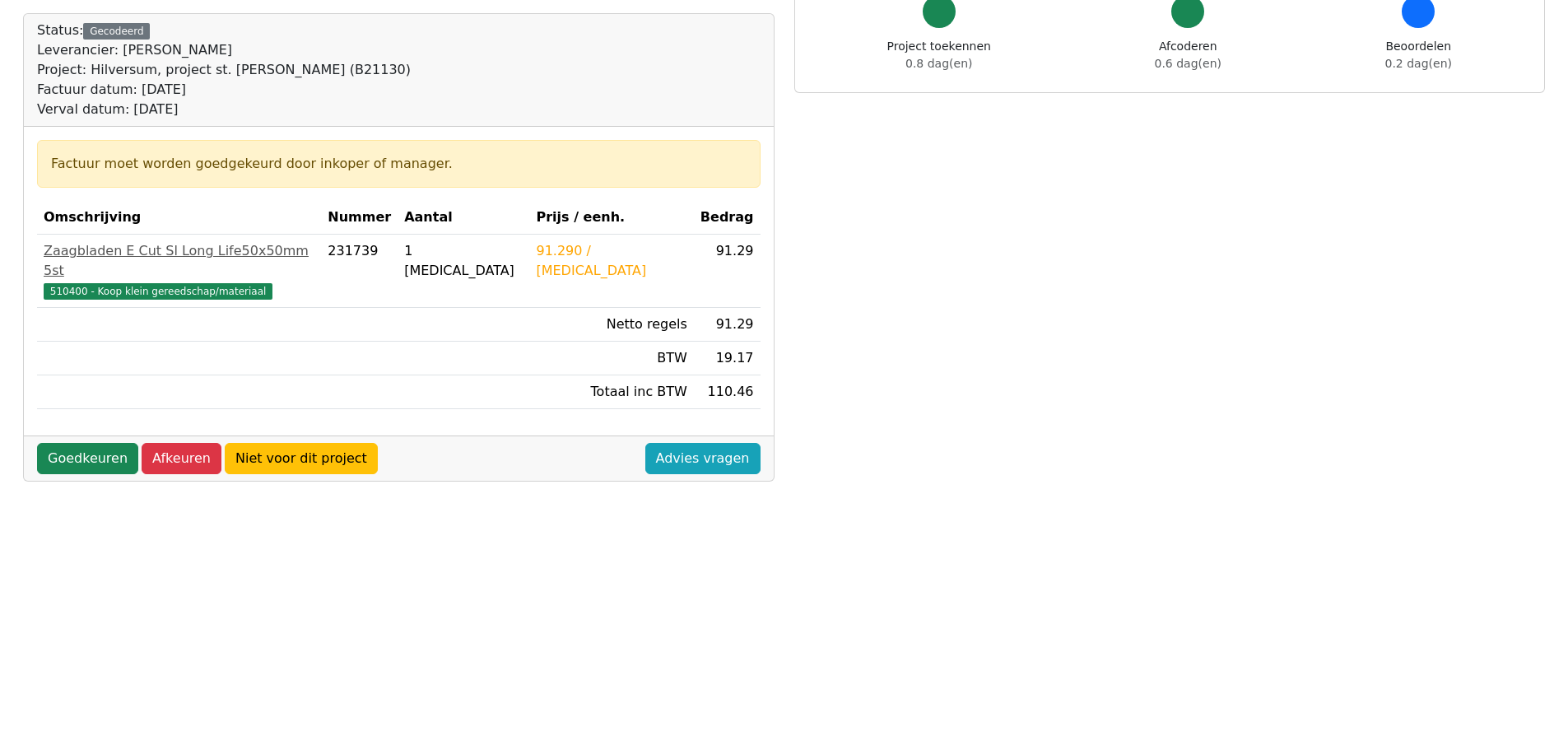
scroll to position [164, 0]
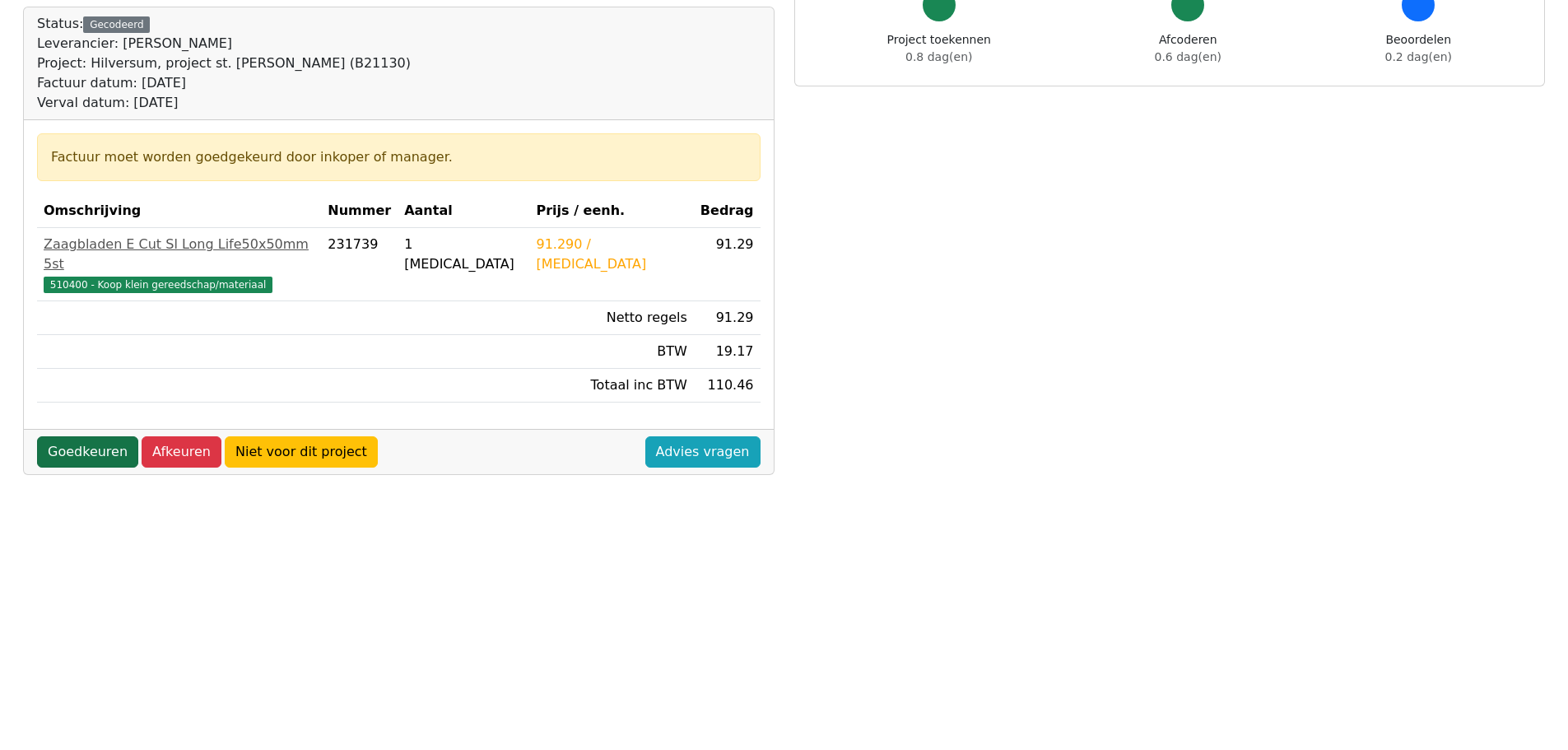
click at [100, 436] on link "Goedkeuren" at bounding box center [87, 452] width 101 height 32
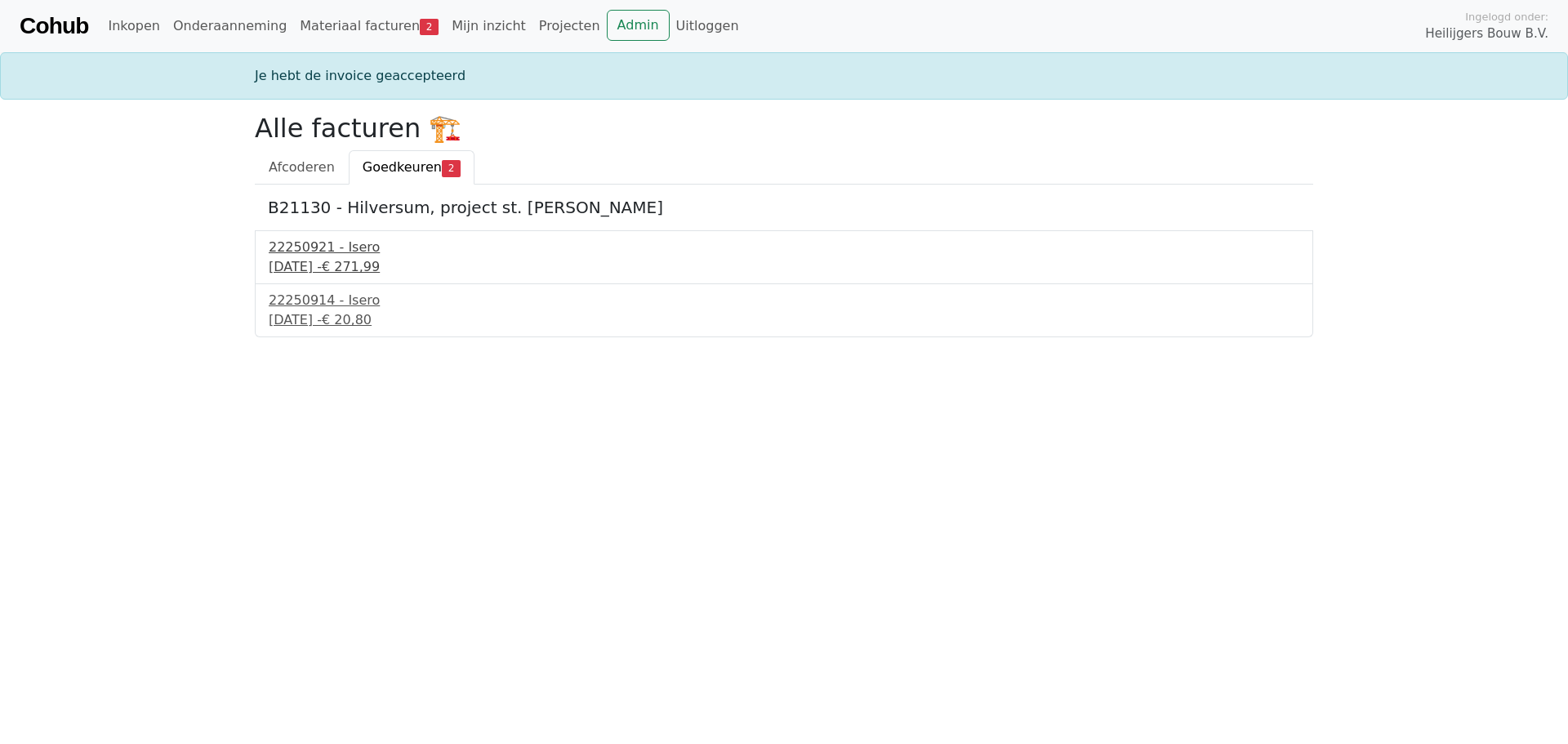
click at [299, 258] on div "[DATE] - € 271,99" at bounding box center [784, 266] width 1031 height 19
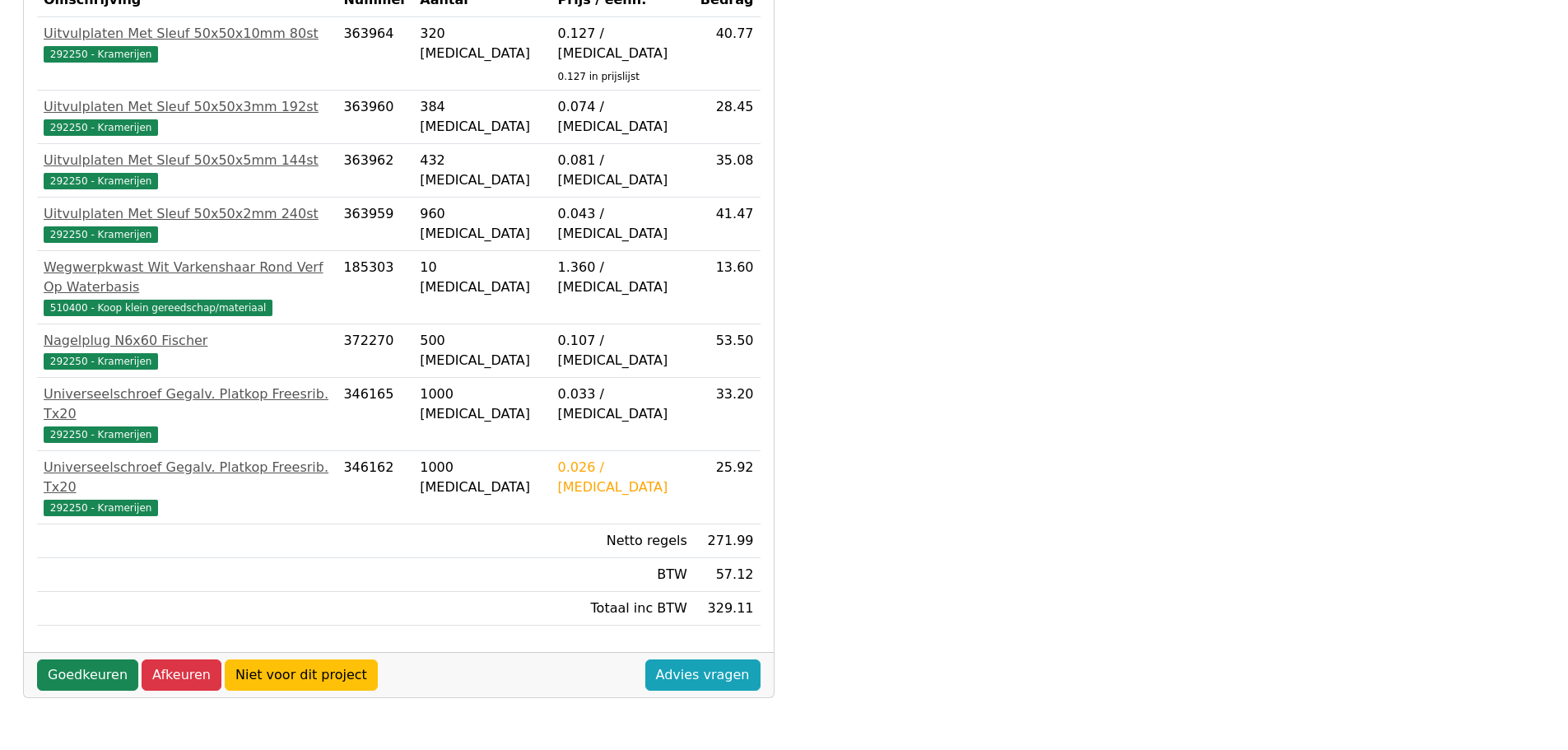
scroll to position [411, 0]
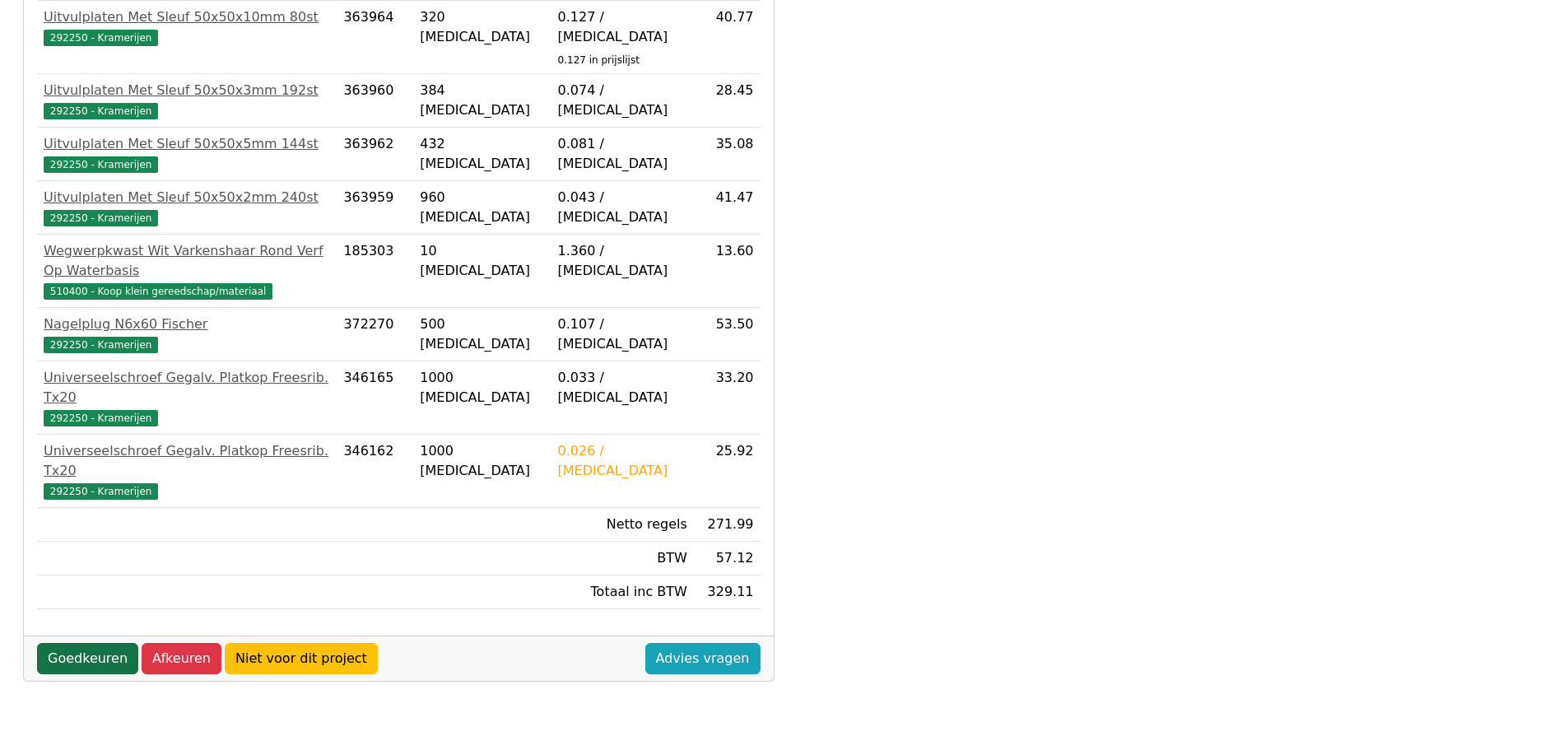
click at [91, 642] on link "Goedkeuren" at bounding box center [87, 658] width 101 height 32
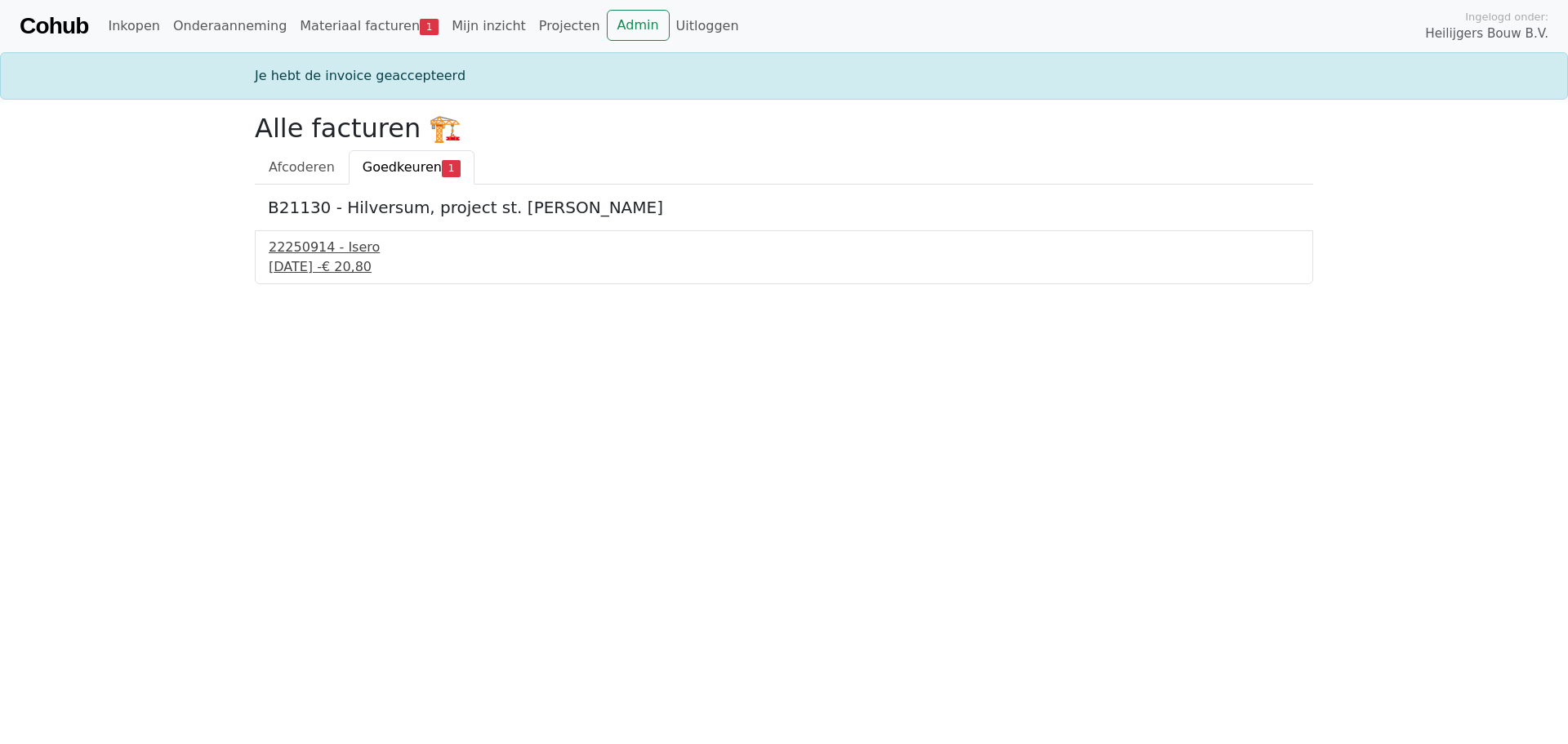
click at [333, 264] on div "[DATE] - € 20,80" at bounding box center [784, 266] width 1031 height 19
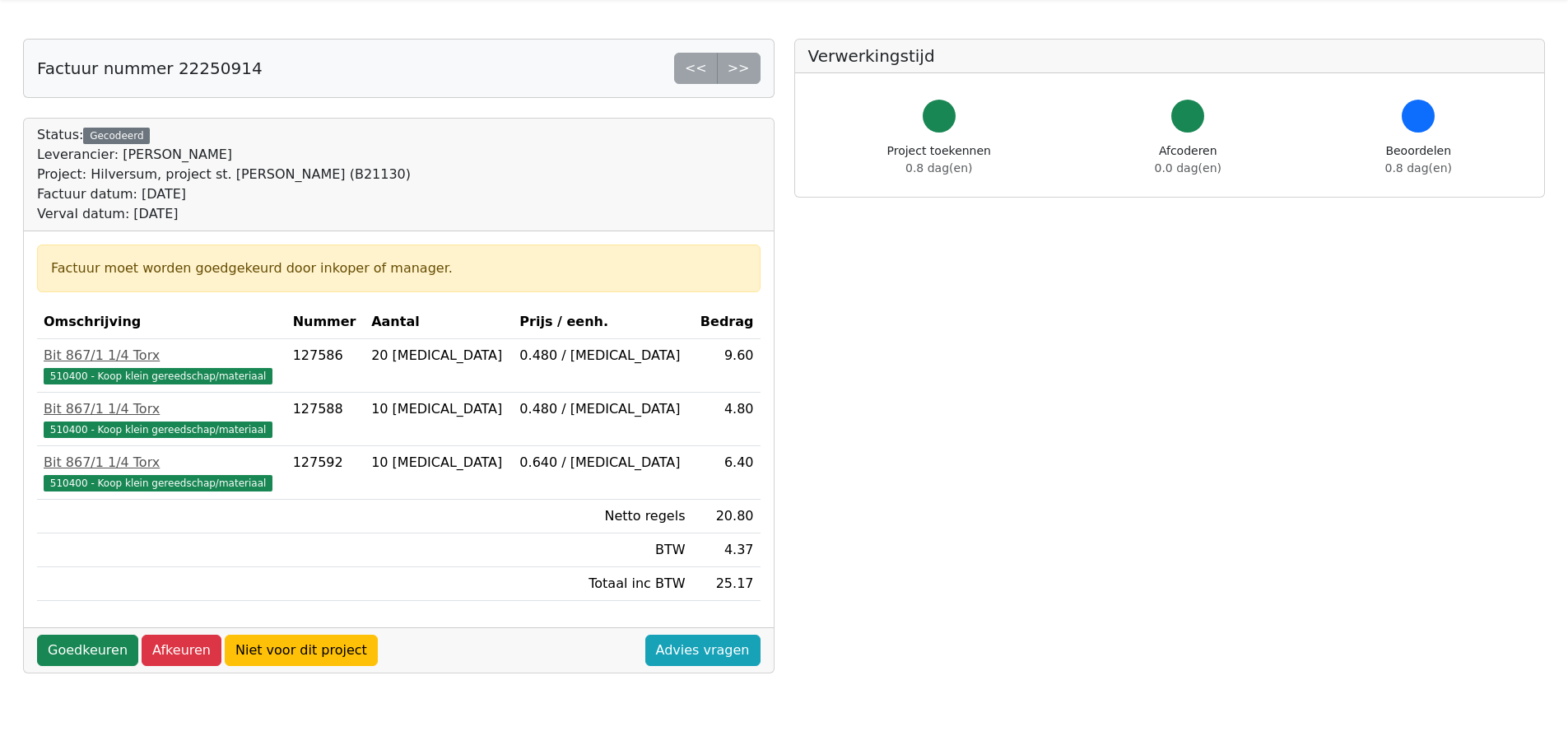
scroll to position [83, 0]
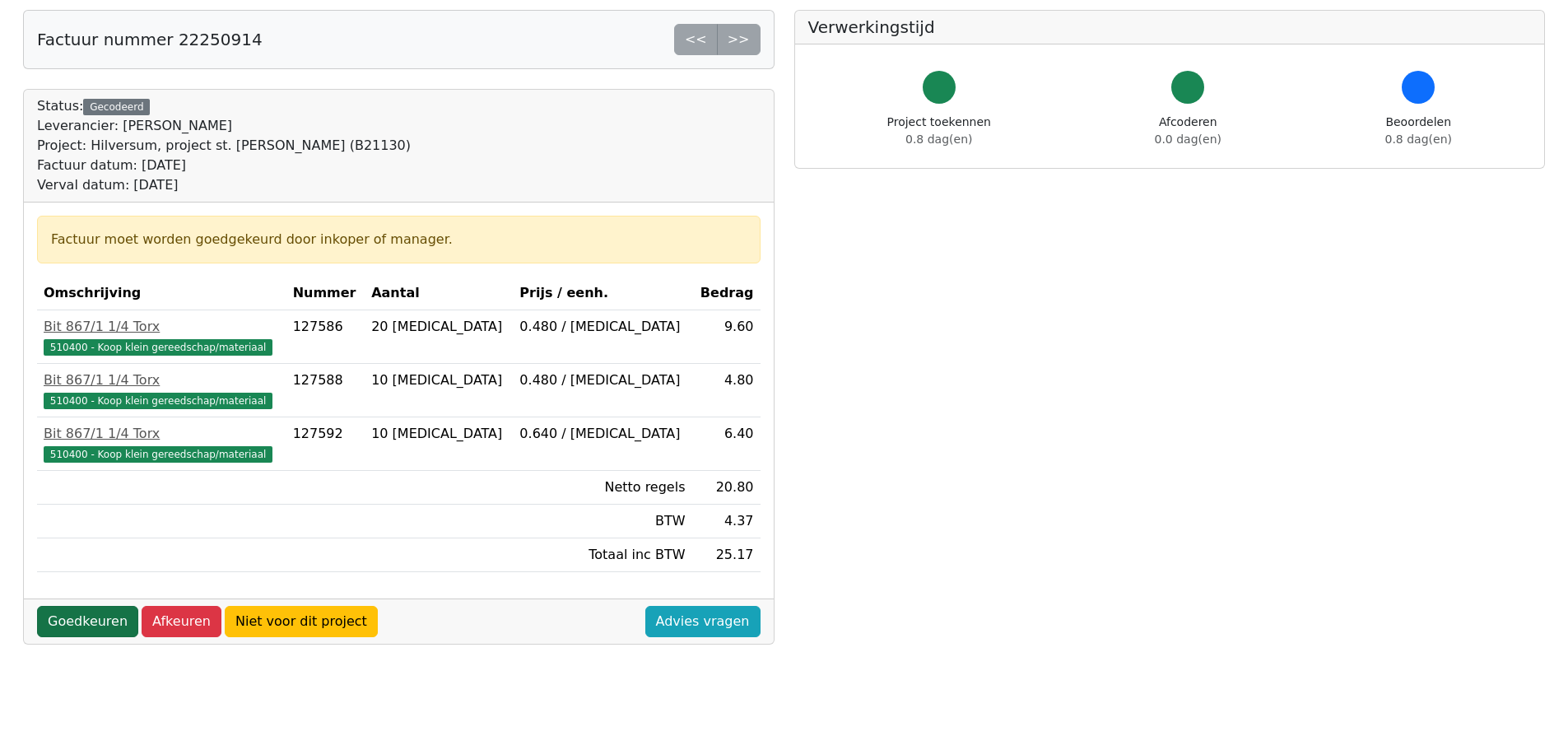
click at [110, 621] on link "Goedkeuren" at bounding box center [87, 622] width 101 height 32
